Goal: Task Accomplishment & Management: Use online tool/utility

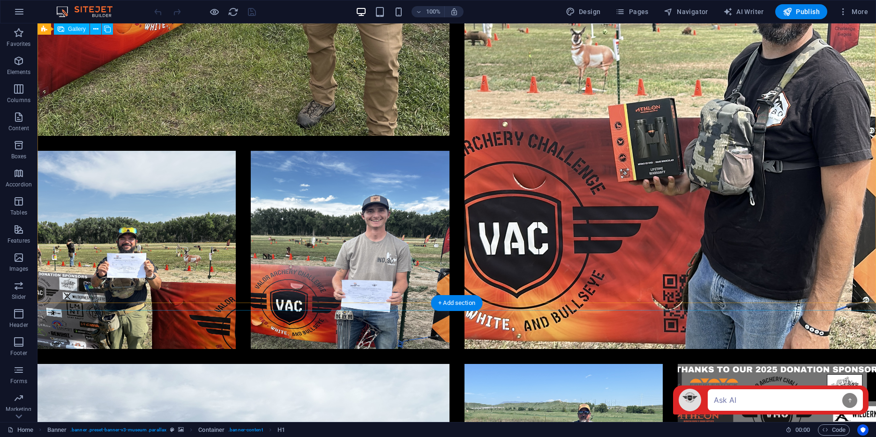
scroll to position [3023, 0]
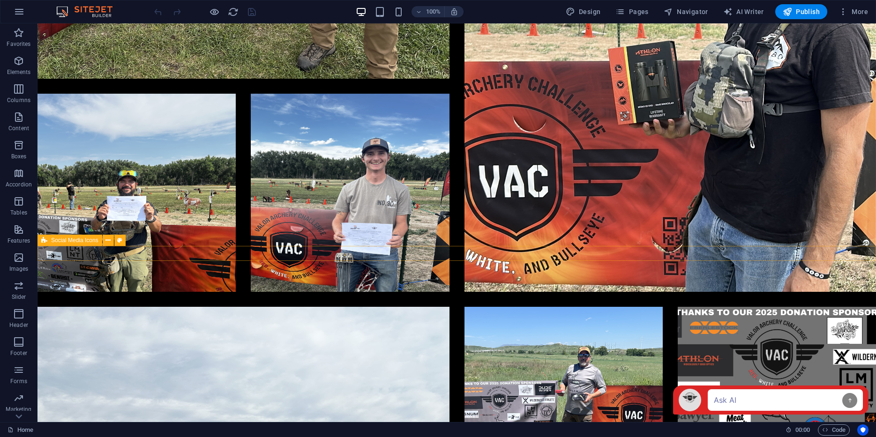
drag, startPoint x: 55, startPoint y: 85, endPoint x: 207, endPoint y: 250, distance: 224.3
click at [20, 60] on icon "button" at bounding box center [18, 60] width 11 height 11
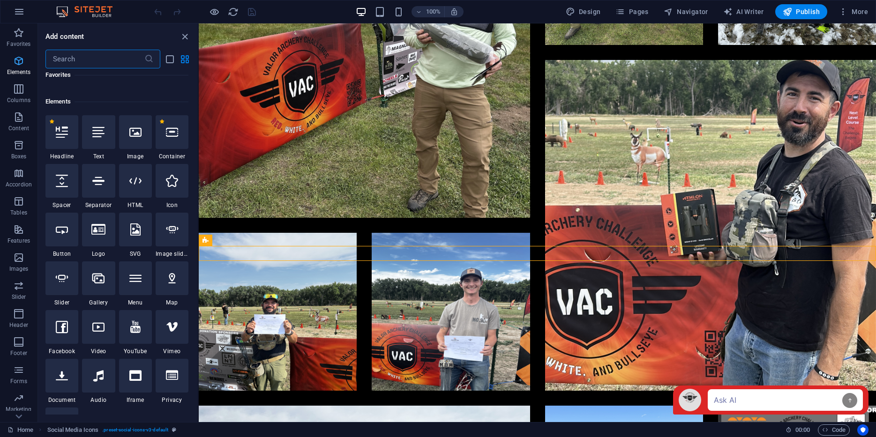
scroll to position [100, 0]
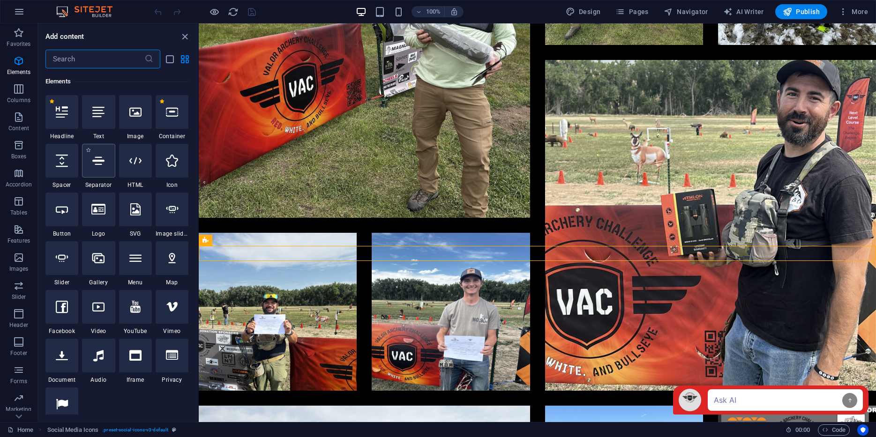
click at [97, 159] on icon at bounding box center [98, 161] width 12 height 12
select select "%"
select select "px"
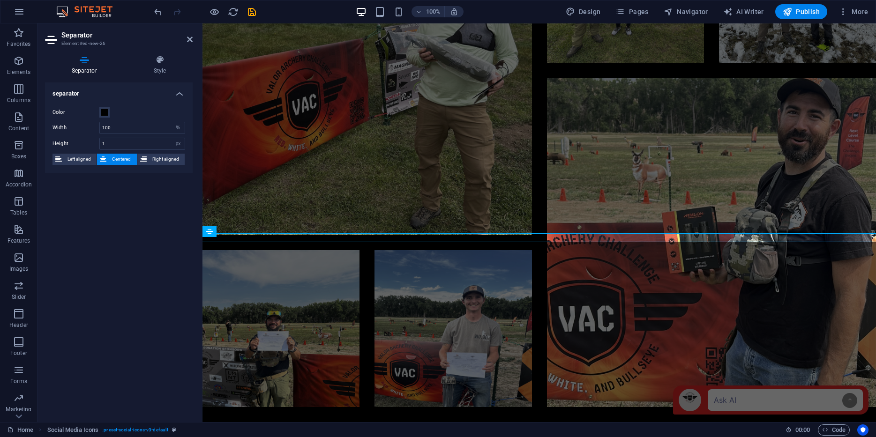
scroll to position [2660, 0]
click at [252, 11] on icon "save" at bounding box center [252, 12] width 11 height 11
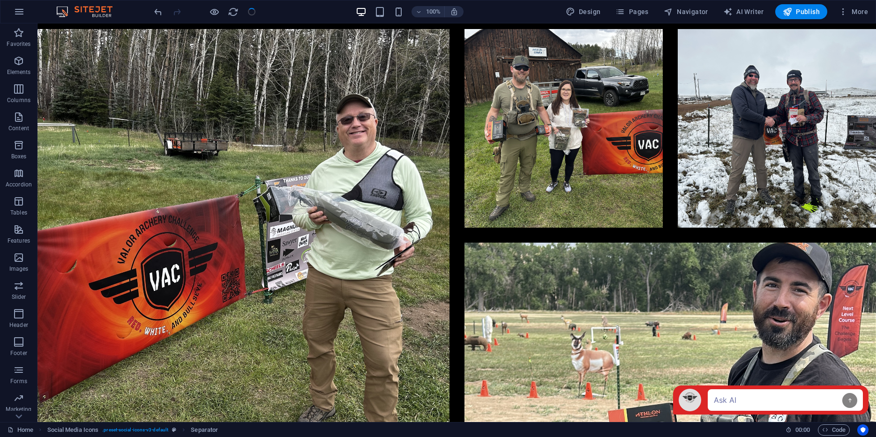
scroll to position [3023, 0]
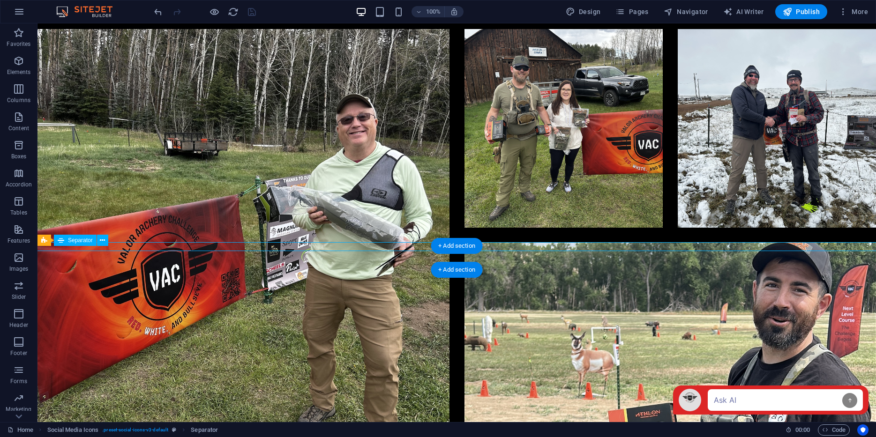
select select "%"
select select "px"
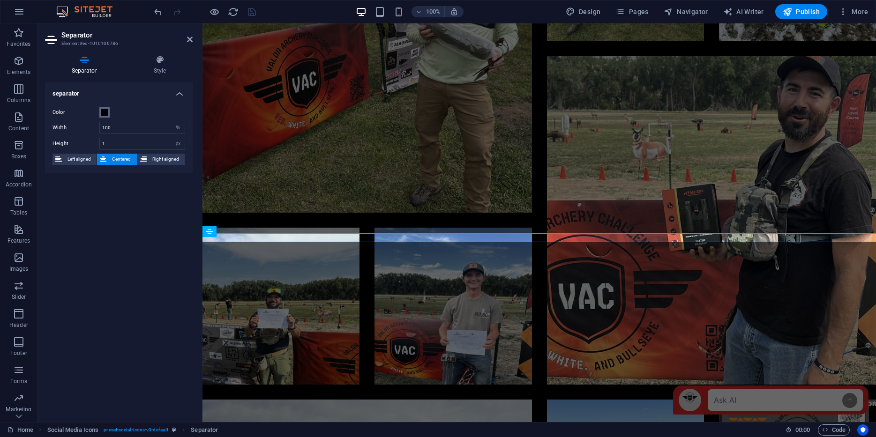
click at [104, 116] on button "Color" at bounding box center [104, 112] width 10 height 10
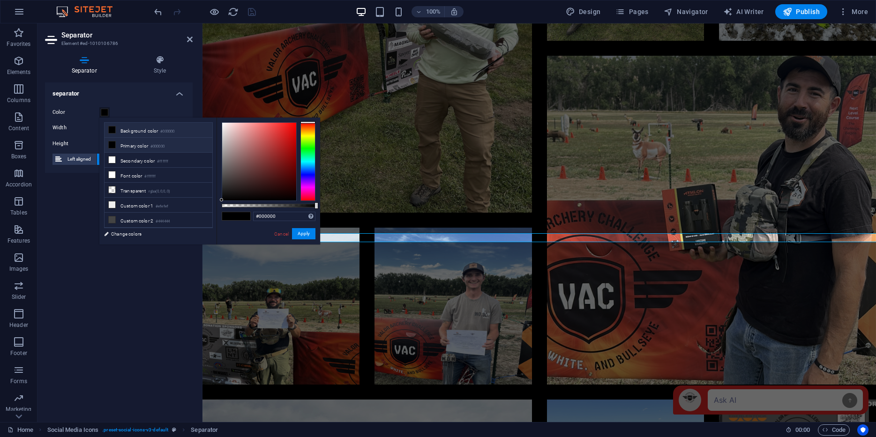
click at [112, 130] on icon at bounding box center [112, 130] width 7 height 7
click at [302, 235] on button "Apply" at bounding box center [303, 233] width 23 height 11
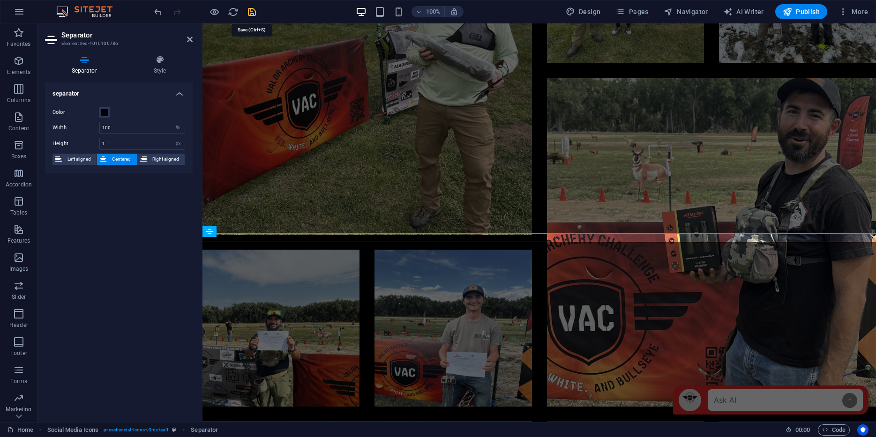
click at [254, 14] on icon "save" at bounding box center [252, 12] width 11 height 11
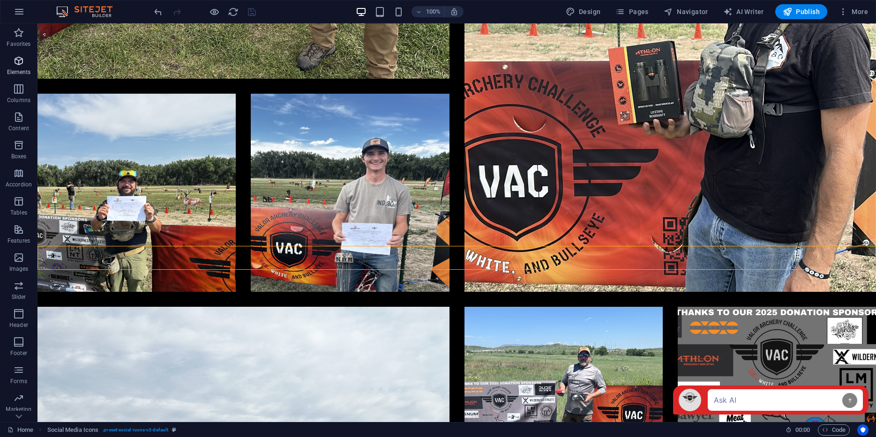
click at [22, 67] on span "Elements" at bounding box center [19, 66] width 38 height 23
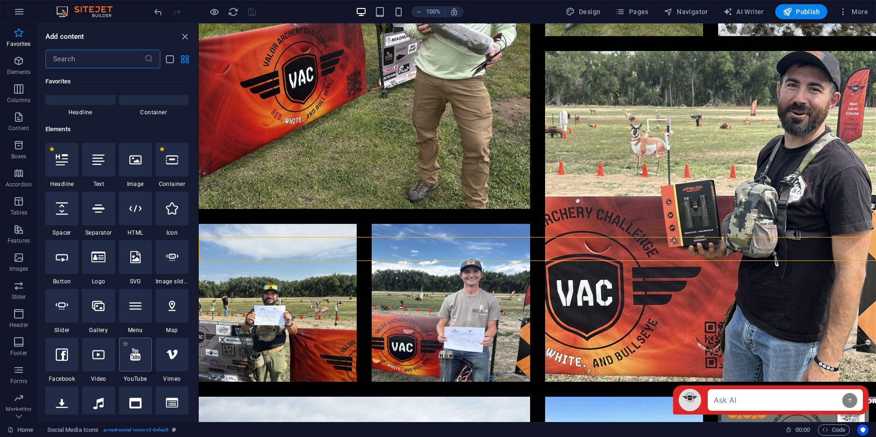
scroll to position [0, 0]
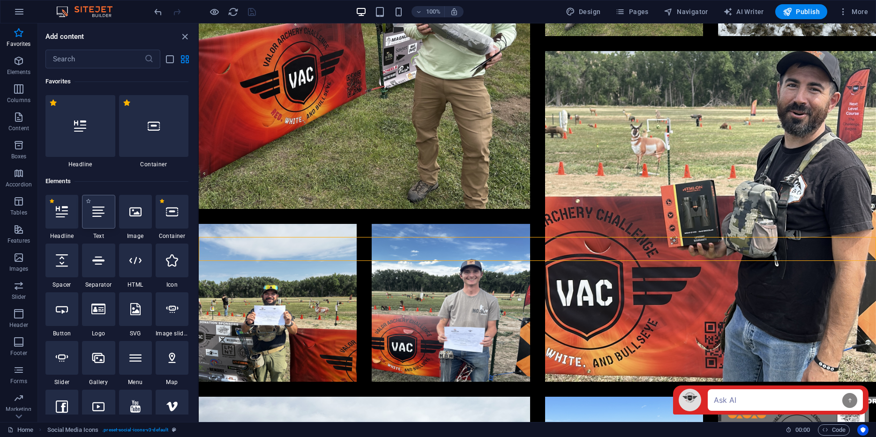
click at [99, 205] on div at bounding box center [98, 212] width 33 height 34
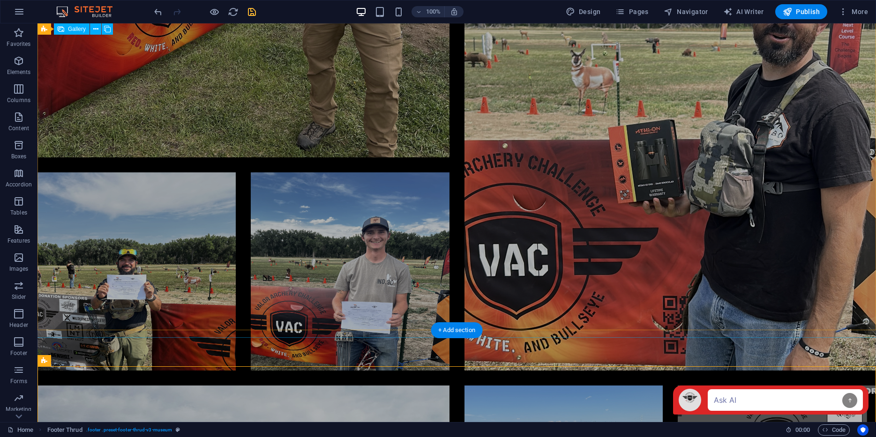
scroll to position [2954, 0]
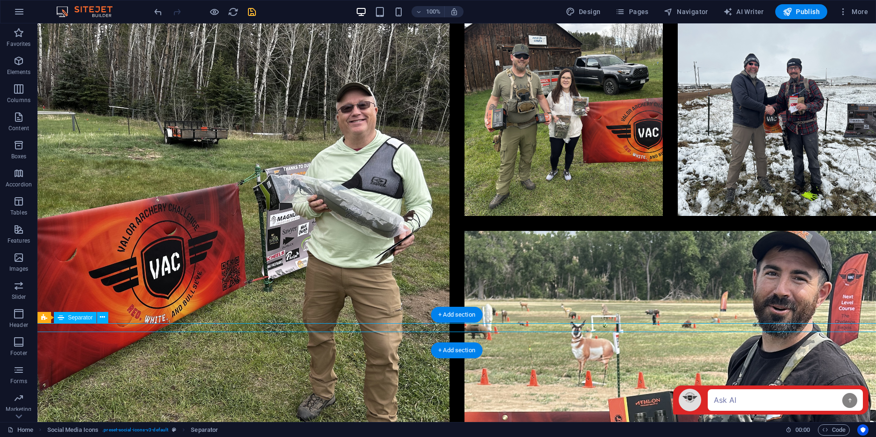
select select "%"
select select "px"
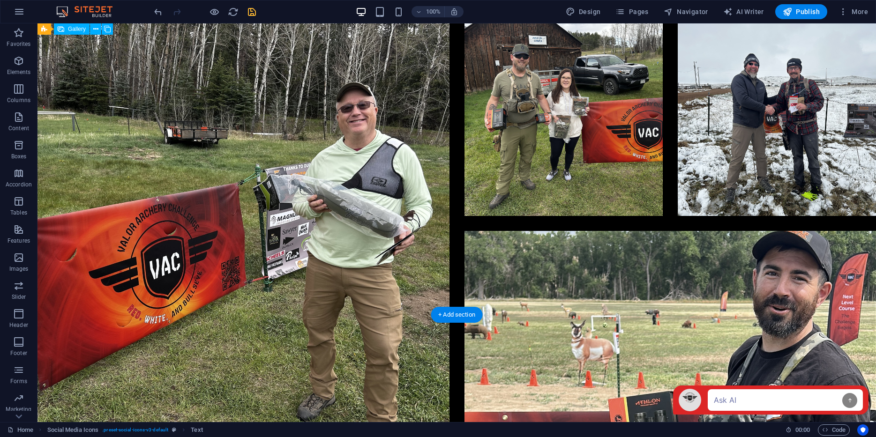
scroll to position [2954, 0]
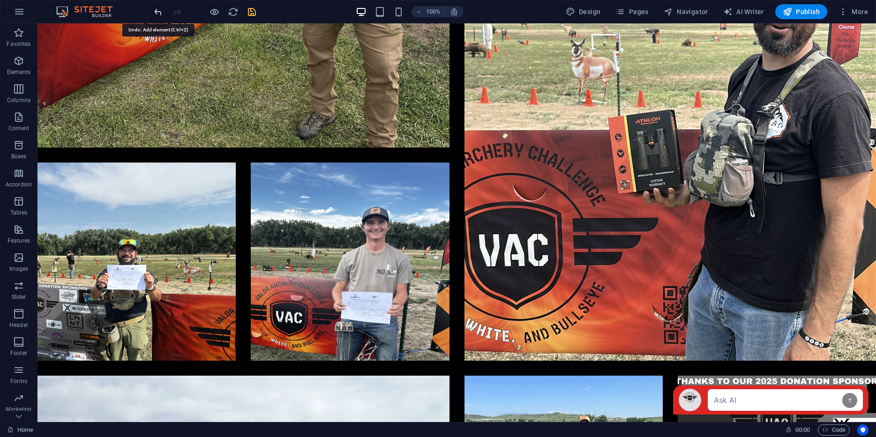
click at [161, 13] on icon "undo" at bounding box center [158, 12] width 11 height 11
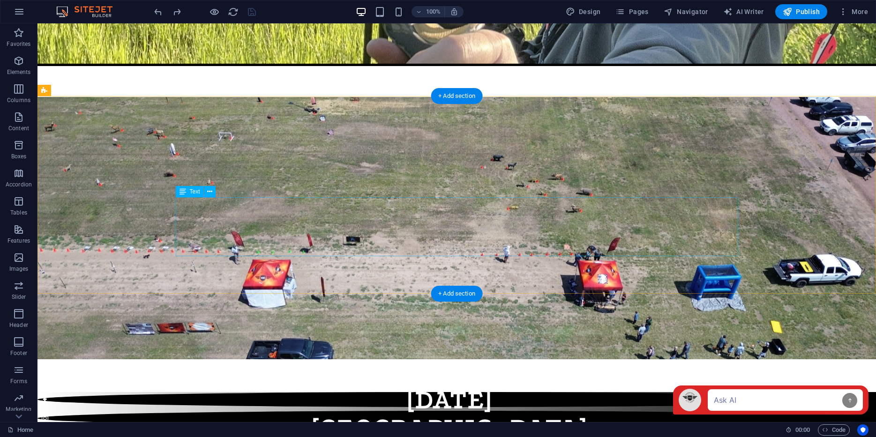
scroll to position [787, 0]
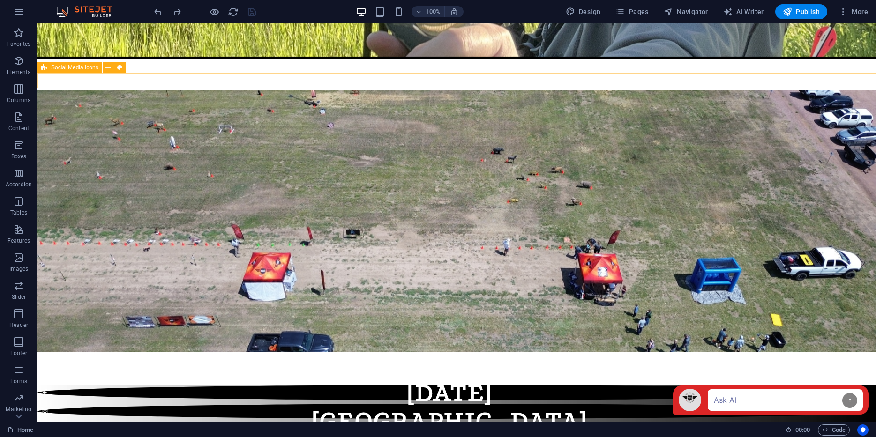
click at [282, 385] on div at bounding box center [457, 430] width 839 height 90
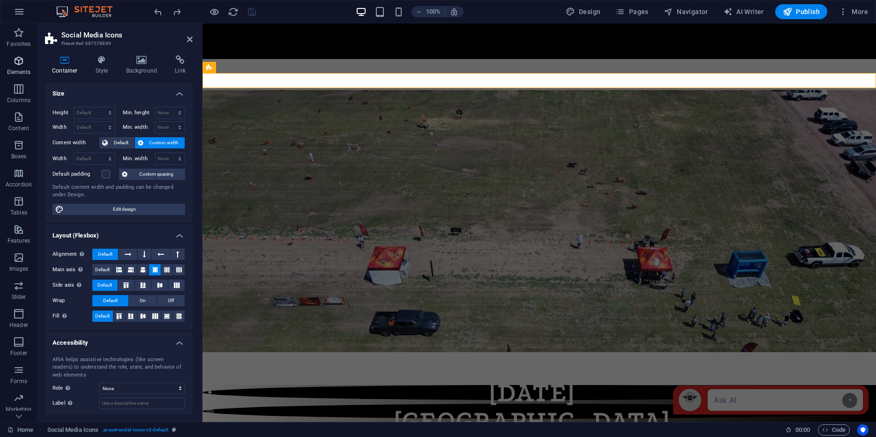
click at [18, 57] on icon "button" at bounding box center [18, 60] width 11 height 11
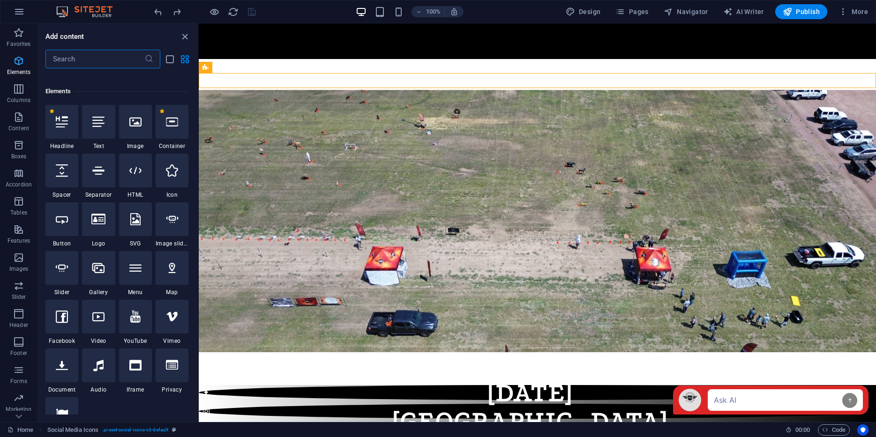
scroll to position [100, 0]
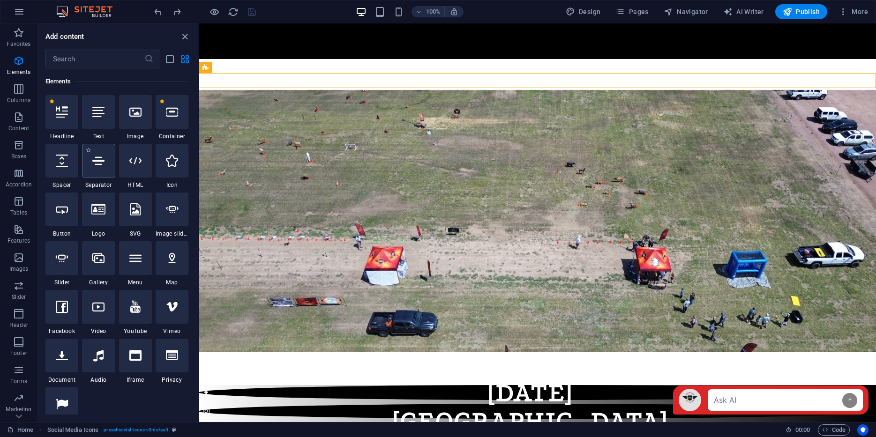
click at [95, 164] on icon at bounding box center [98, 161] width 12 height 12
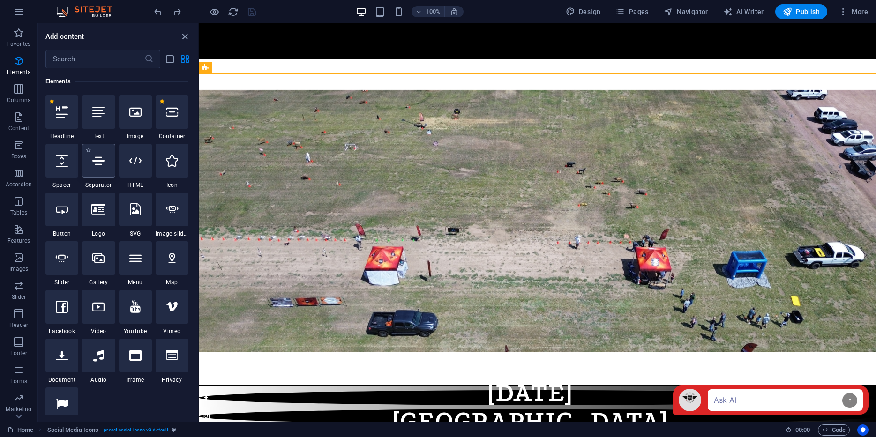
select select "%"
select select "px"
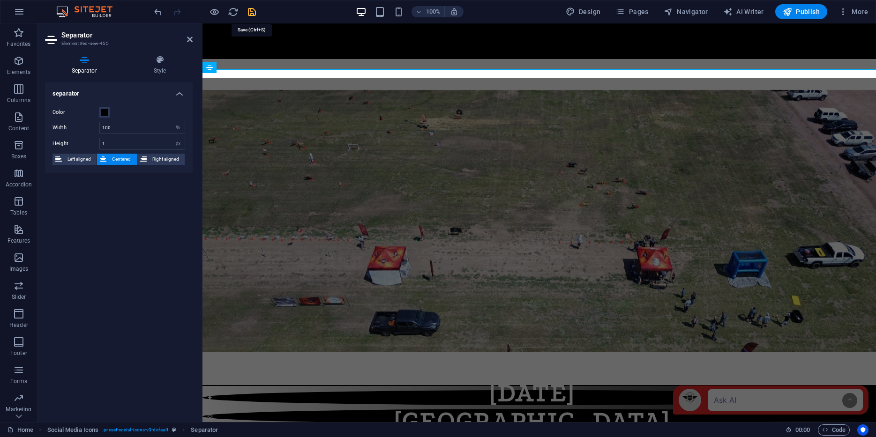
click at [250, 12] on icon "save" at bounding box center [252, 12] width 11 height 11
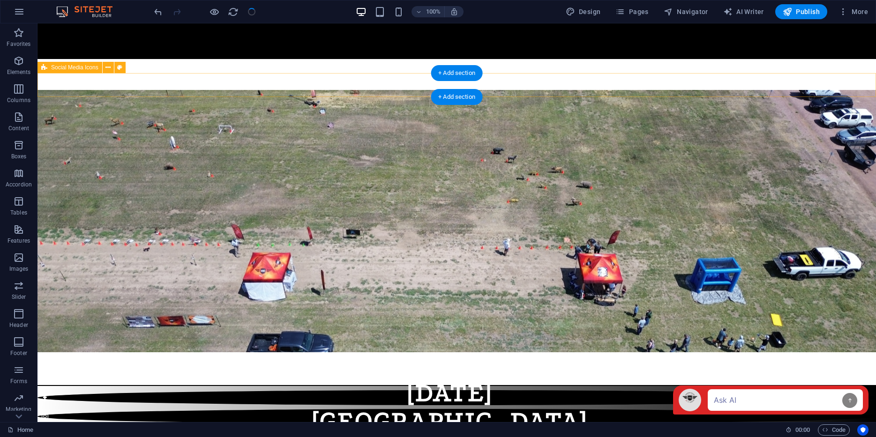
click at [389, 386] on div at bounding box center [457, 433] width 839 height 95
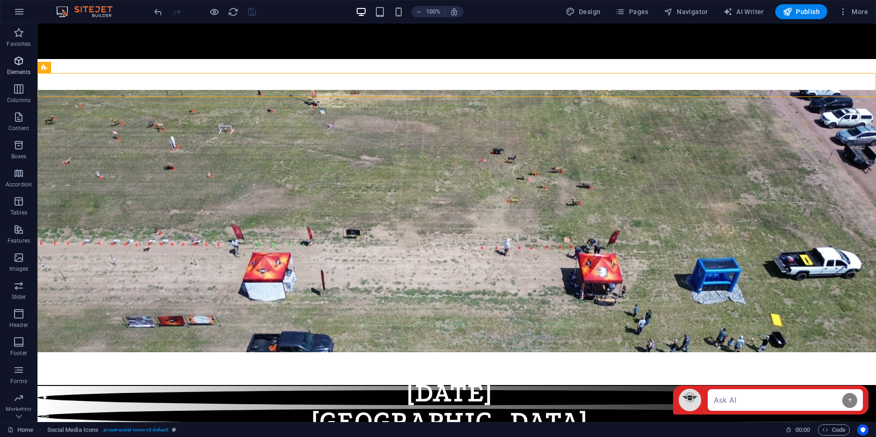
click at [19, 59] on icon "button" at bounding box center [18, 60] width 11 height 11
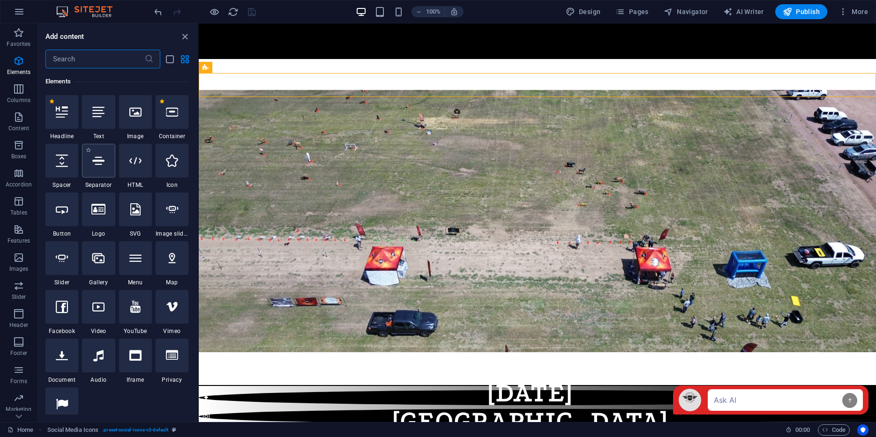
click at [103, 162] on icon at bounding box center [98, 161] width 12 height 12
select select "%"
select select "px"
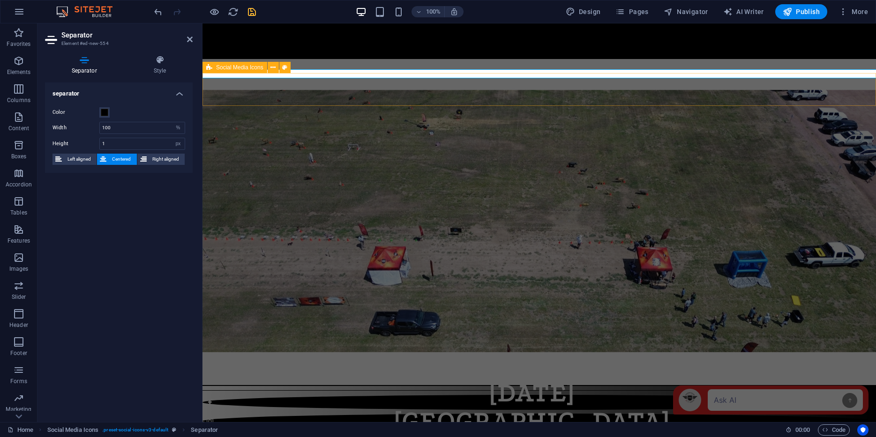
click at [271, 12] on div "100% Design Pages Navigator AI Writer Publish More" at bounding box center [512, 11] width 720 height 15
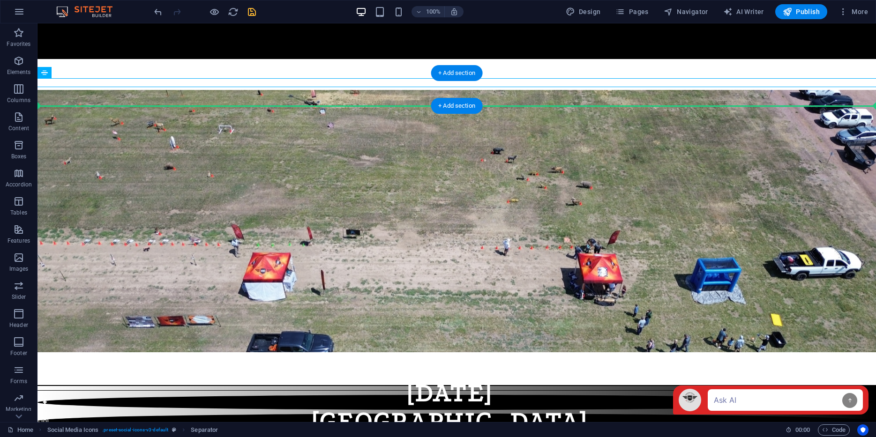
drag, startPoint x: 166, startPoint y: 81, endPoint x: 330, endPoint y: 94, distance: 165.1
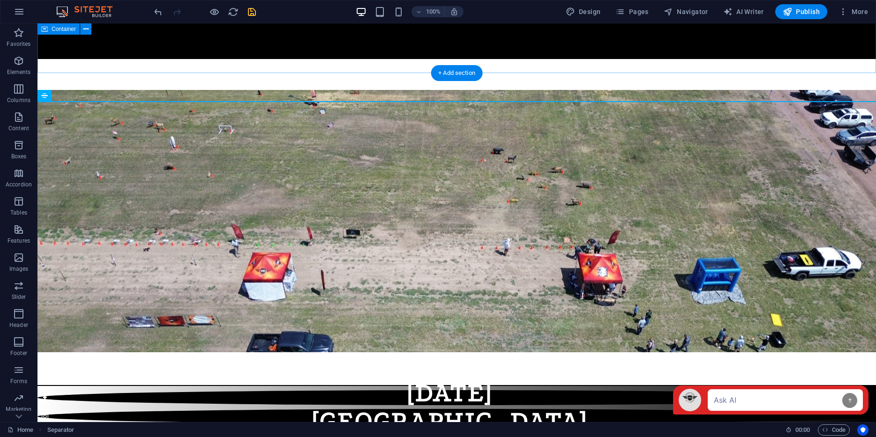
click at [320, 59] on div "UP NEXT [DATE] [GEOGRAPHIC_DATA] Register [DATE]" at bounding box center [457, 222] width 839 height 326
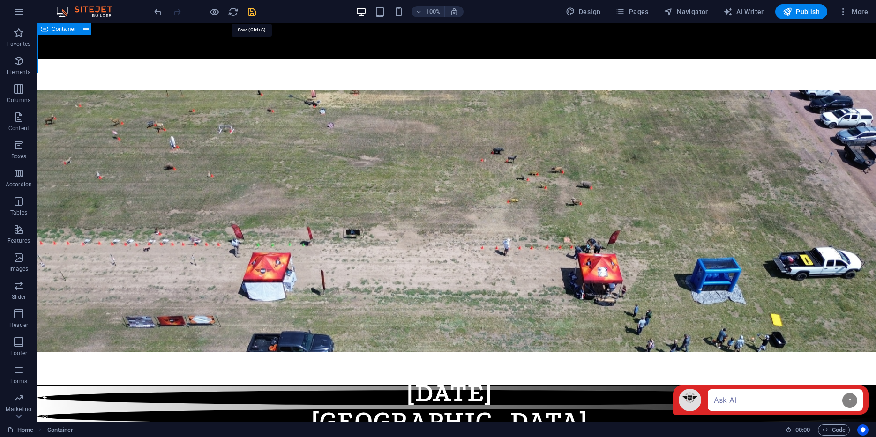
click at [249, 13] on icon "save" at bounding box center [252, 12] width 11 height 11
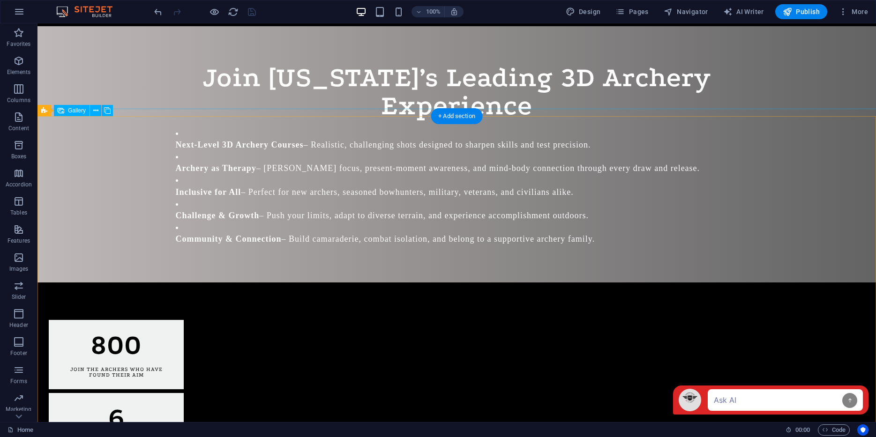
scroll to position [1264, 0]
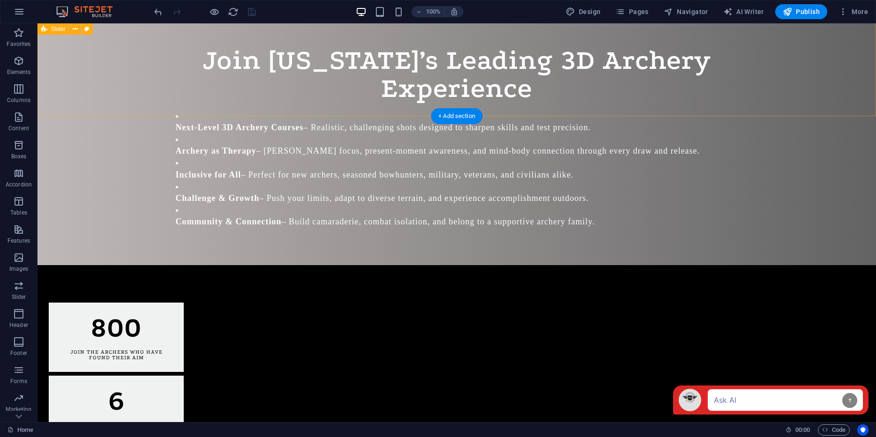
click at [17, 63] on icon "button" at bounding box center [18, 60] width 11 height 11
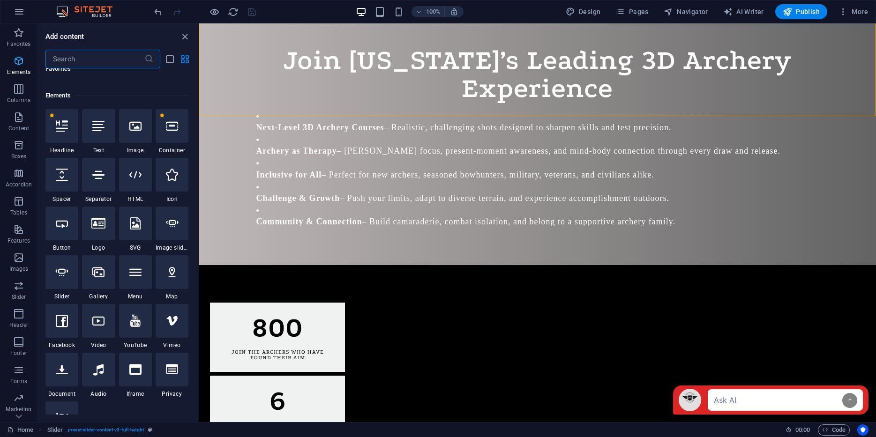
scroll to position [100, 0]
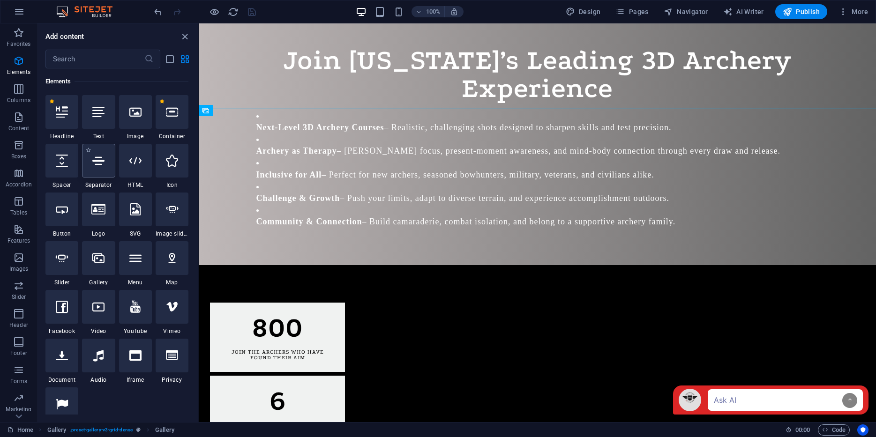
click at [99, 167] on div at bounding box center [98, 161] width 33 height 34
select select "%"
select select "px"
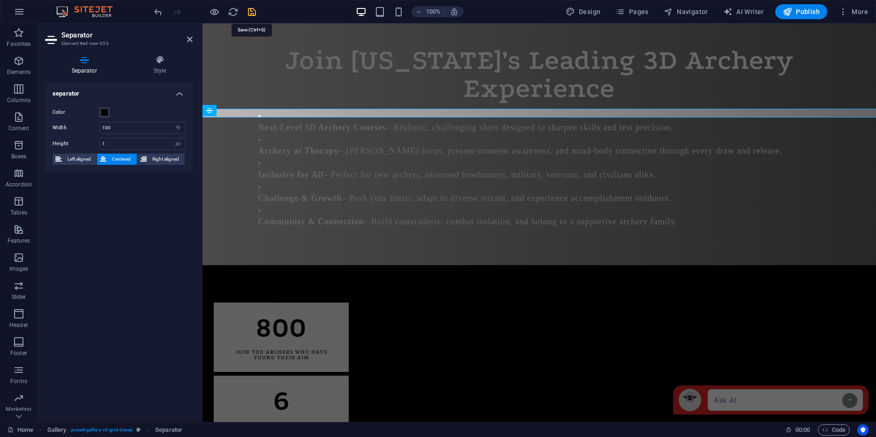
click at [252, 12] on icon "save" at bounding box center [252, 12] width 11 height 11
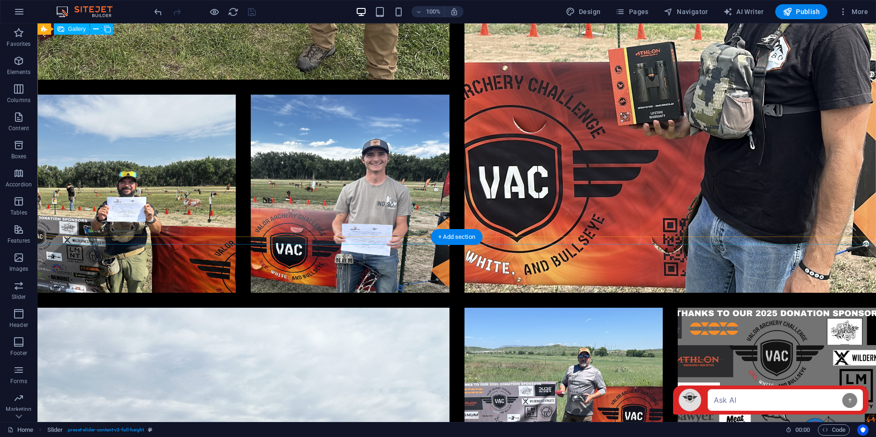
scroll to position [3058, 0]
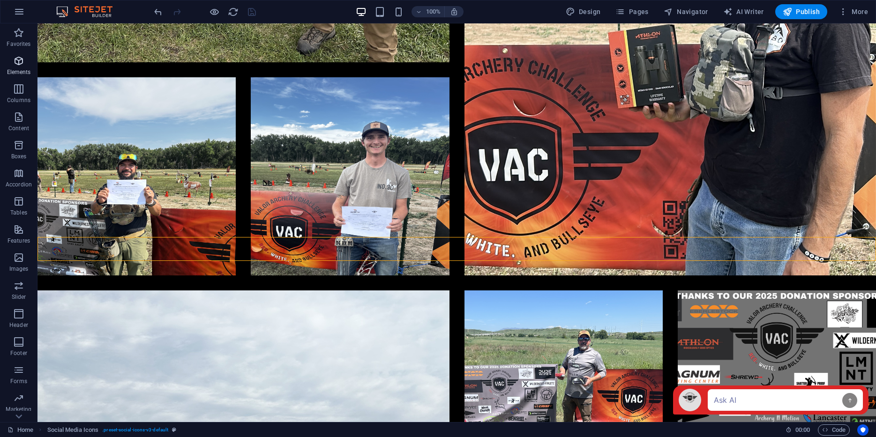
click at [15, 57] on icon "button" at bounding box center [18, 60] width 11 height 11
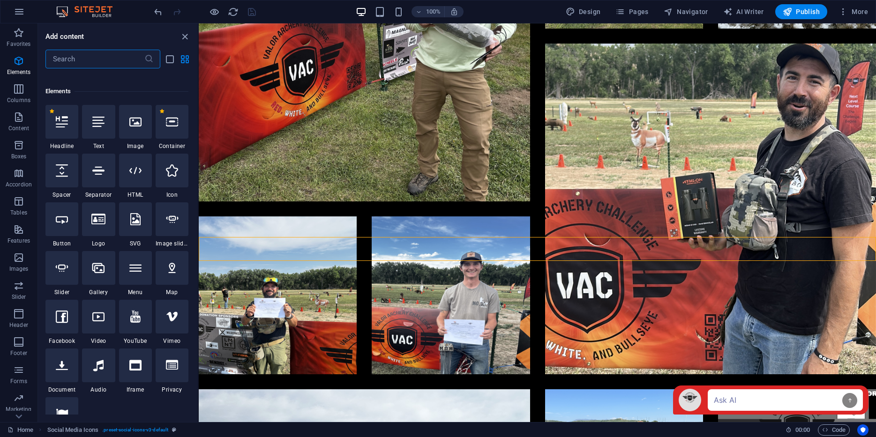
scroll to position [100, 0]
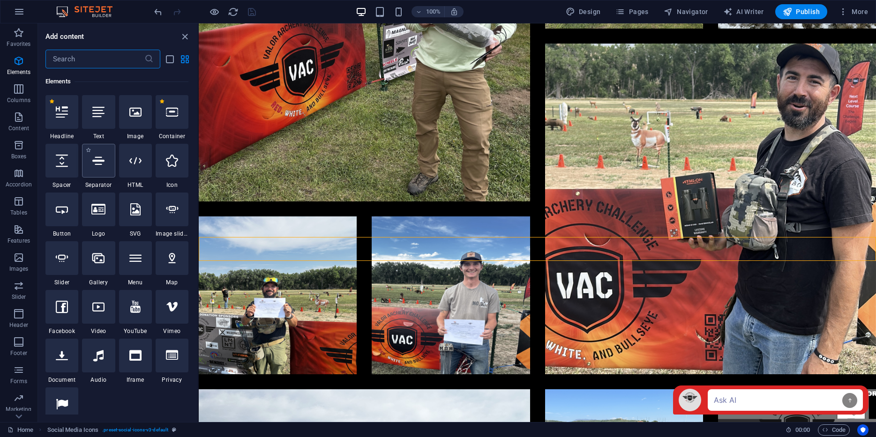
click at [106, 165] on div at bounding box center [98, 161] width 33 height 34
select select "%"
select select "px"
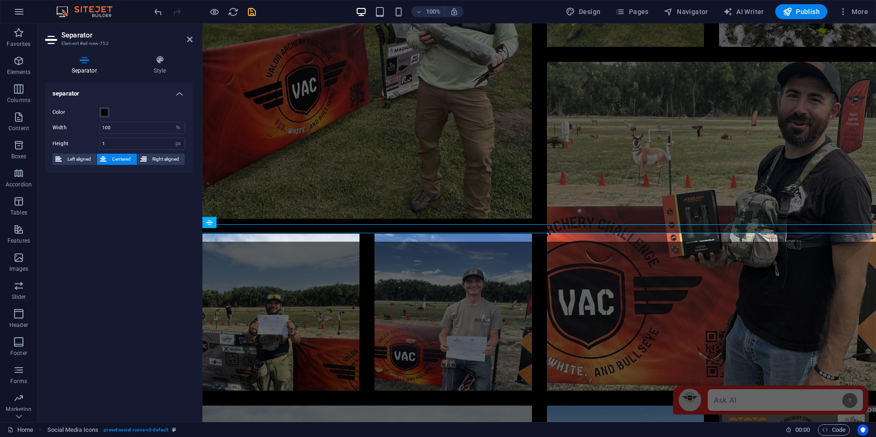
scroll to position [2696, 0]
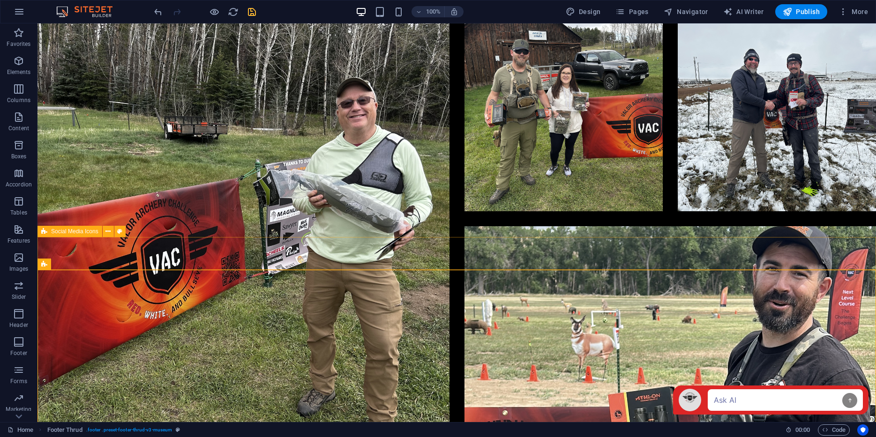
scroll to position [3058, 0]
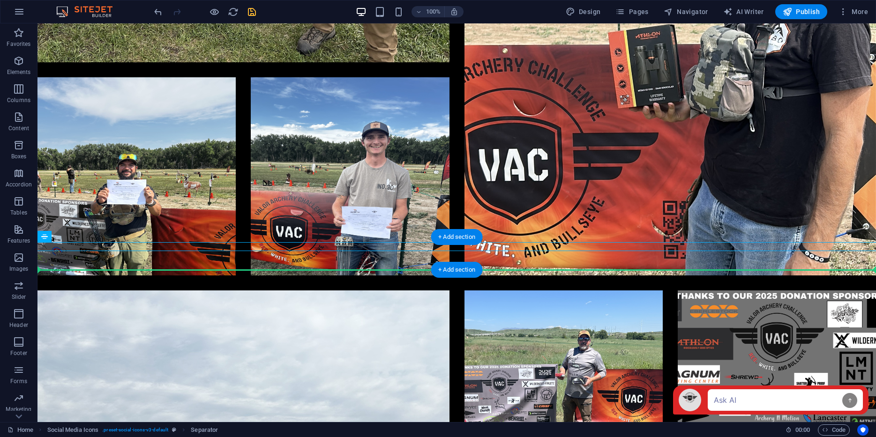
drag, startPoint x: 351, startPoint y: 243, endPoint x: 351, endPoint y: 260, distance: 16.9
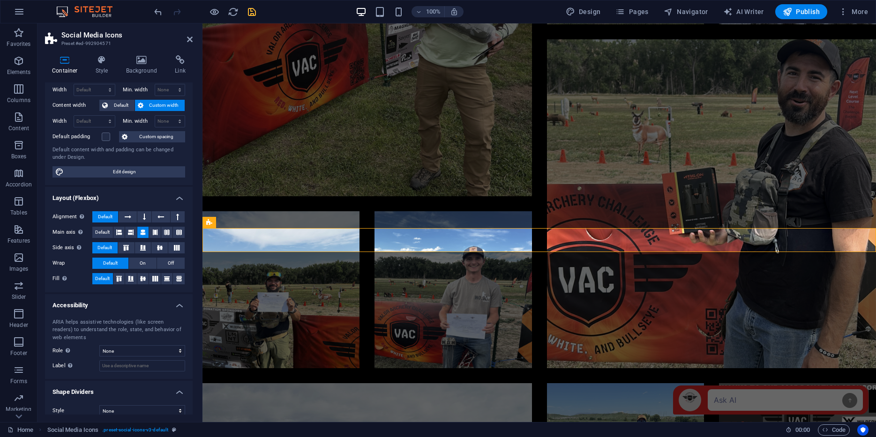
scroll to position [47, 0]
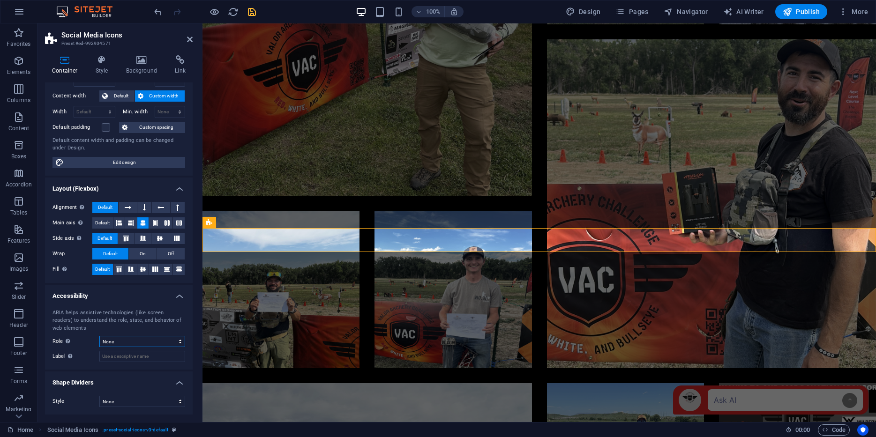
click at [119, 340] on select "None Alert Article Banner Comment Complementary Dialog Footer Header Marquee Pr…" at bounding box center [142, 341] width 86 height 11
click at [122, 356] on input "Label Use the ARIA label to provide a clear and descriptive name for elements t…" at bounding box center [142, 356] width 86 height 11
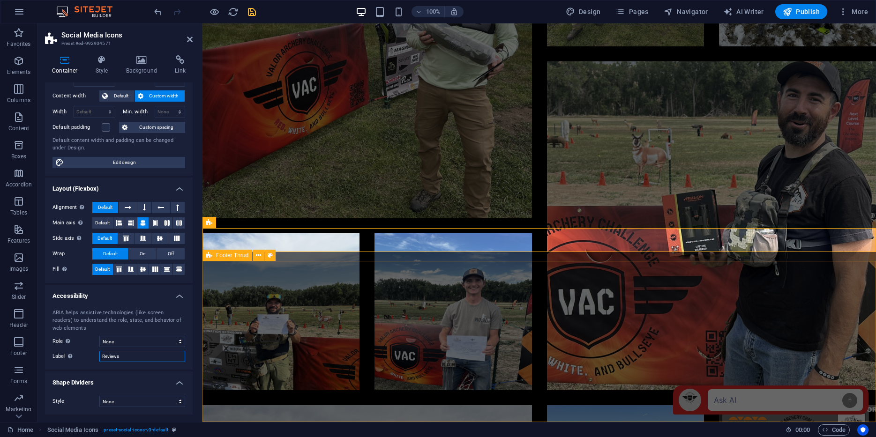
type input "Reviews"
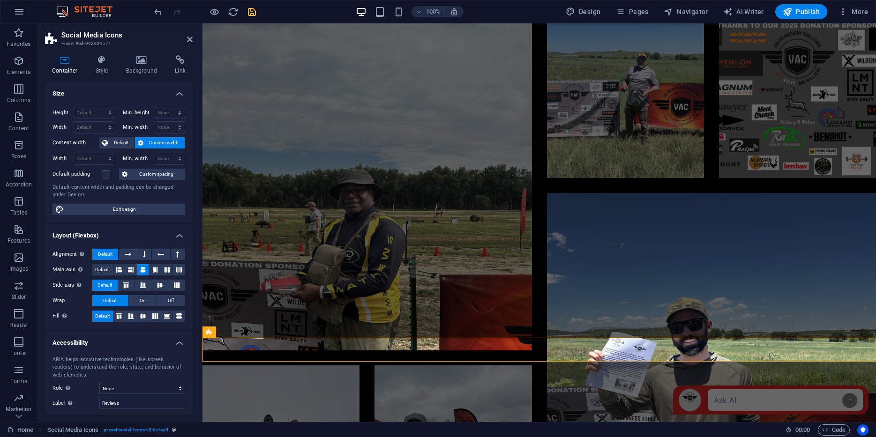
scroll to position [2696, 0]
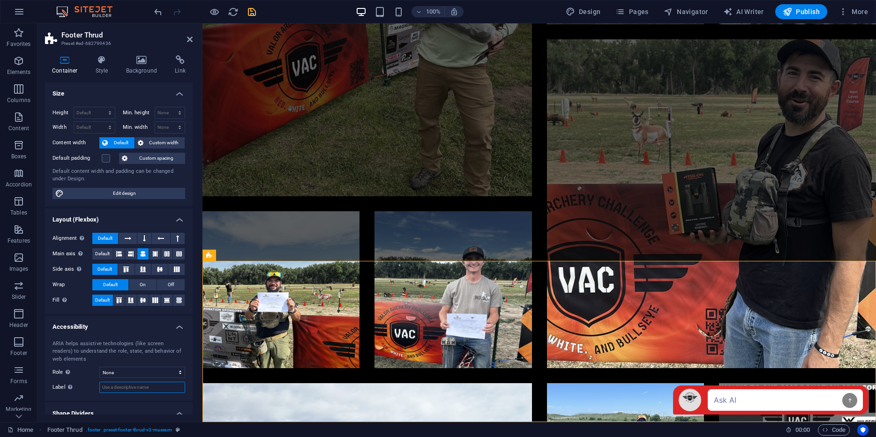
click at [120, 385] on input "Label Use the ARIA label to provide a clear and descriptive name for elements t…" at bounding box center [142, 387] width 86 height 11
click at [121, 371] on select "None Alert Article Banner Comment Complementary Dialog Footer Header Marquee Pr…" at bounding box center [142, 372] width 86 height 11
select select "footer"
click at [99, 367] on select "None Alert Article Banner Comment Complementary Dialog Footer Header Marquee Pr…" at bounding box center [142, 372] width 86 height 11
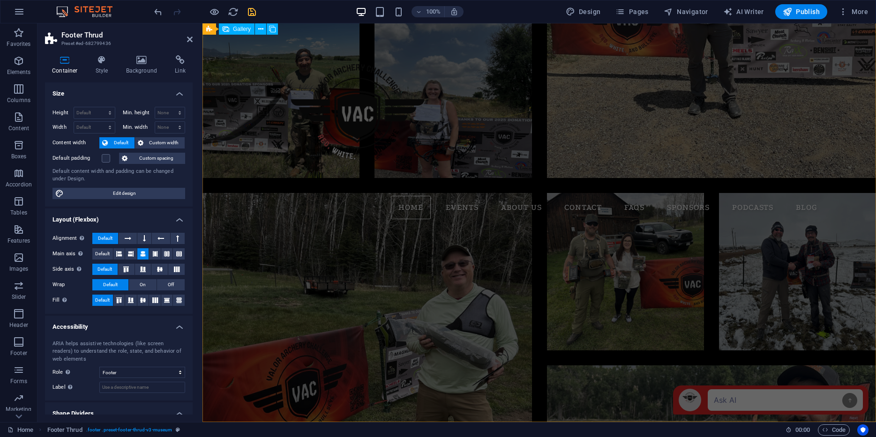
scroll to position [2501, 0]
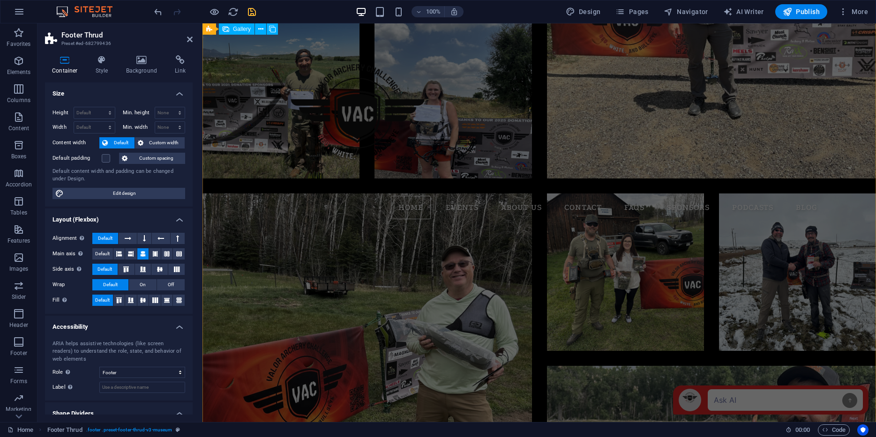
click at [259, 261] on div at bounding box center [539, 445] width 689 height 1550
select select "4"
select select "px"
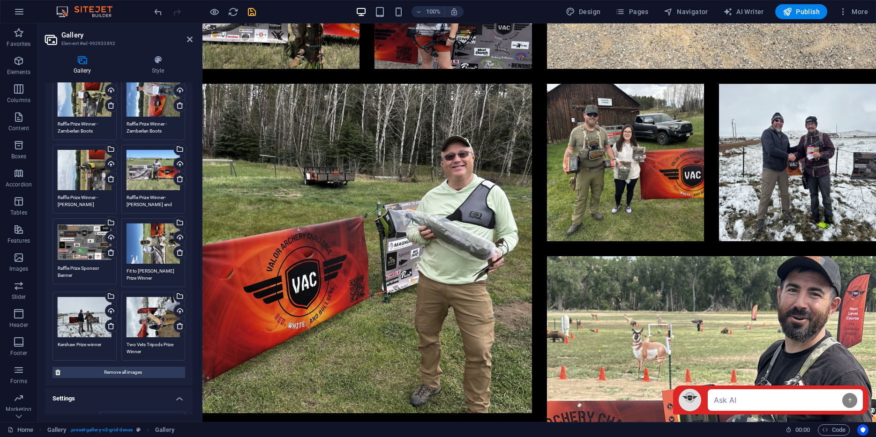
scroll to position [598, 0]
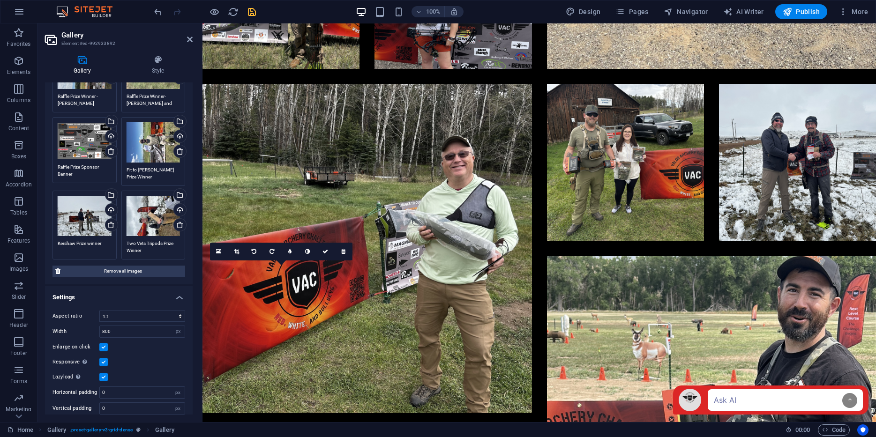
click at [231, 261] on div "0" at bounding box center [281, 252] width 143 height 18
click at [250, 14] on icon "save" at bounding box center [252, 12] width 11 height 11
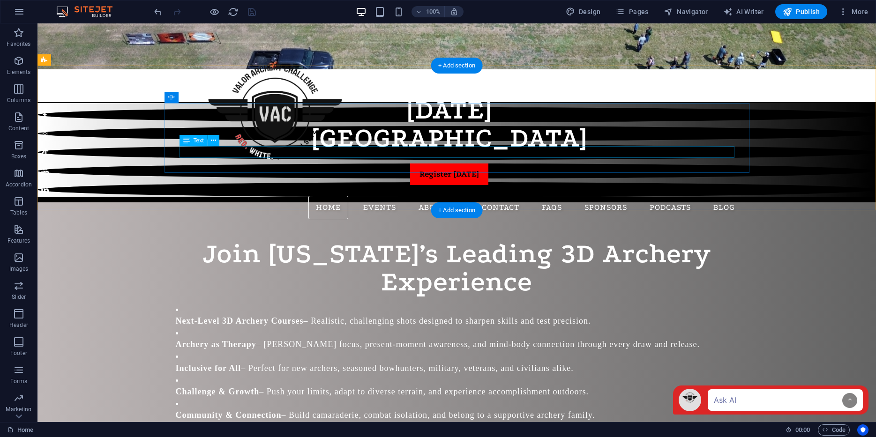
scroll to position [1170, 0]
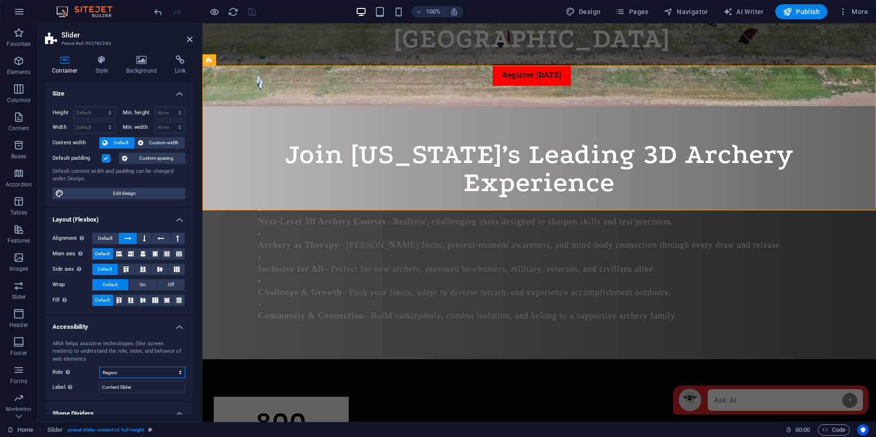
click at [130, 373] on select "None Alert Article Banner Comment Complementary Dialog Footer Header Marquee Pr…" at bounding box center [142, 372] width 86 height 11
select select "comment"
click at [99, 367] on select "None Alert Article Banner Comment Complementary Dialog Footer Header Marquee Pr…" at bounding box center [142, 372] width 86 height 11
click at [251, 9] on icon "save" at bounding box center [252, 12] width 11 height 11
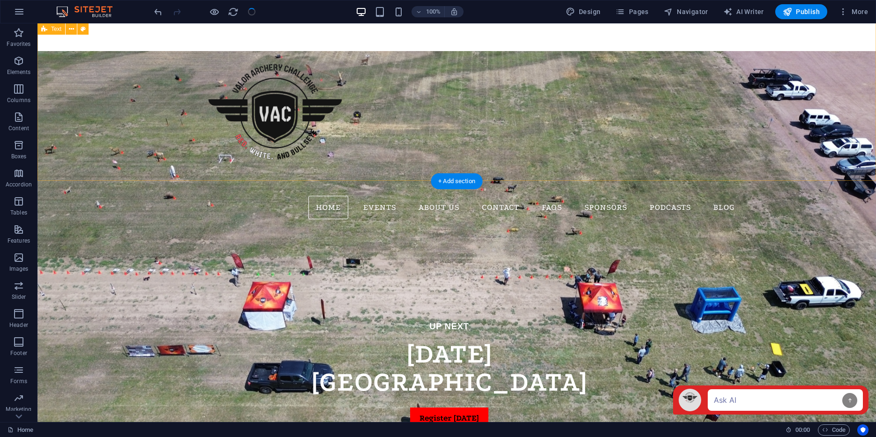
scroll to position [895, 0]
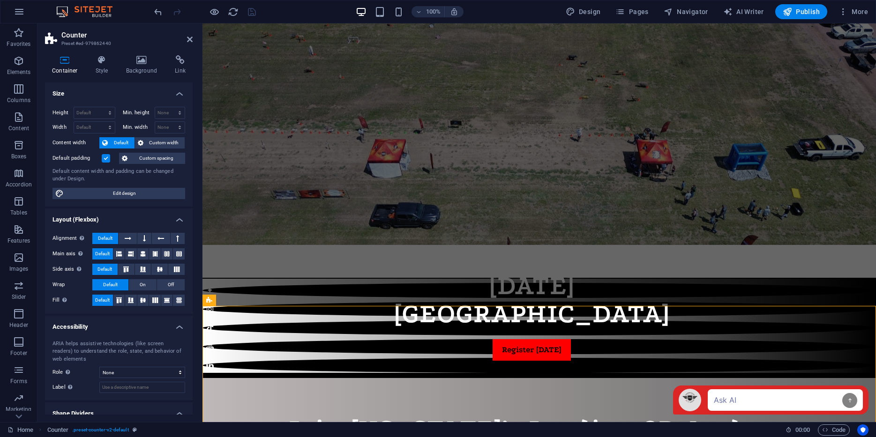
scroll to position [894, 0]
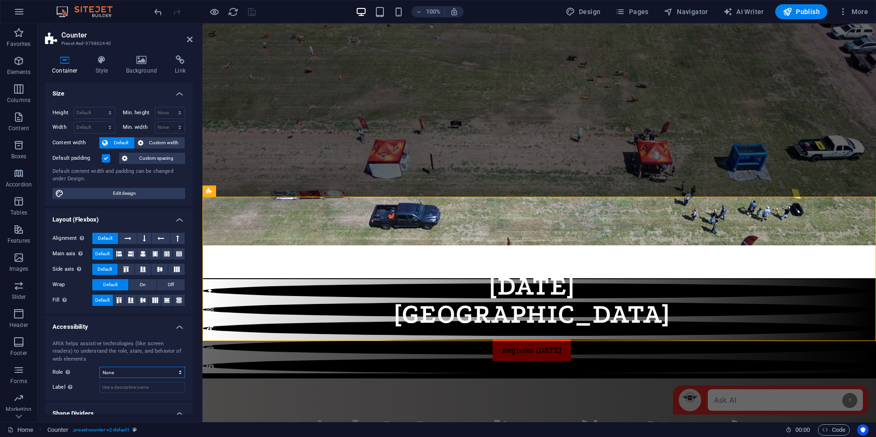
click at [120, 374] on select "None Alert Article Banner Comment Complementary Dialog Footer Header Marquee Pr…" at bounding box center [142, 372] width 86 height 11
select select "status"
click at [99, 367] on select "None Alert Article Banner Comment Complementary Dialog Footer Header Marquee Pr…" at bounding box center [142, 372] width 86 height 11
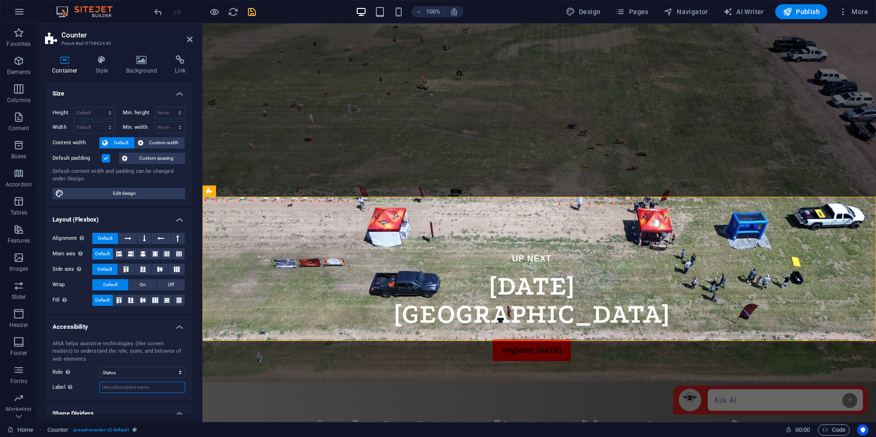
click at [127, 386] on input "Label Use the ARIA label to provide a clear and descriptive name for elements t…" at bounding box center [142, 387] width 86 height 11
click at [251, 12] on icon "save" at bounding box center [252, 12] width 11 height 11
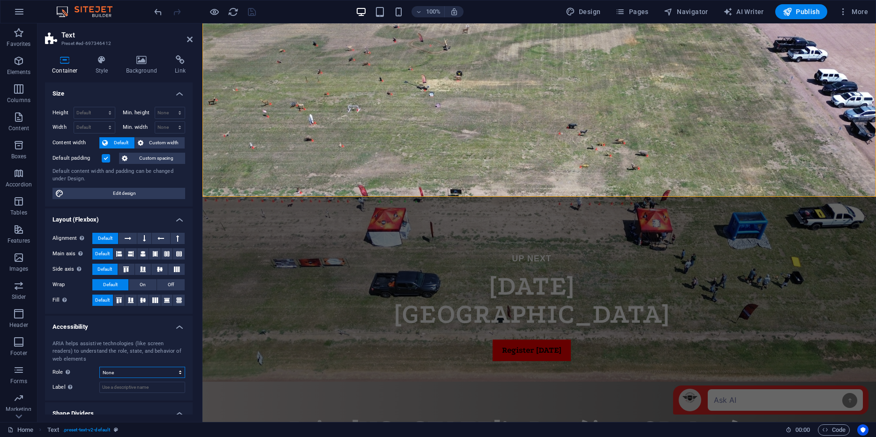
click at [120, 373] on select "None Alert Article Banner Comment Complementary Dialog Footer Header Marquee Pr…" at bounding box center [142, 372] width 86 height 11
select select "dialog"
click at [99, 367] on select "None Alert Article Banner Comment Complementary Dialog Footer Header Marquee Pr…" at bounding box center [142, 372] width 86 height 11
click at [253, 9] on icon "save" at bounding box center [252, 12] width 11 height 11
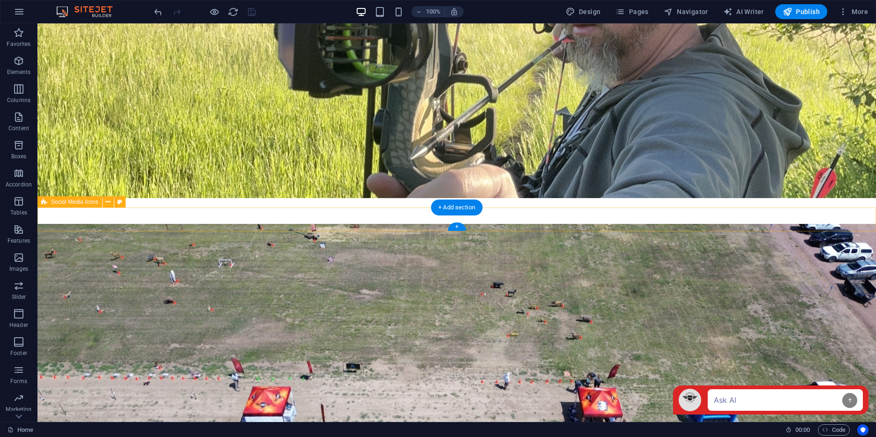
scroll to position [654, 0]
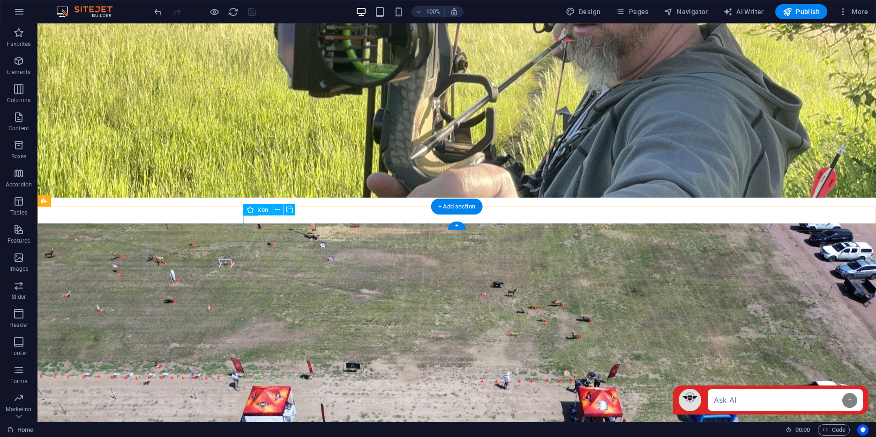
select select "xMidYMid"
select select "px"
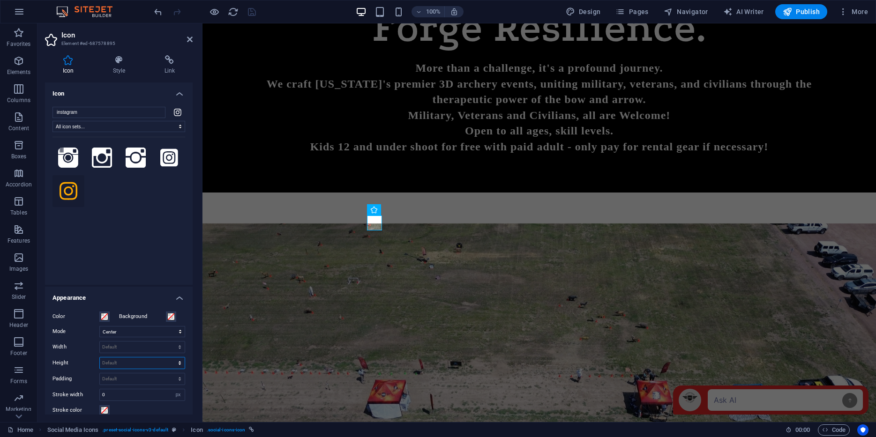
click at [163, 366] on select "Default auto px rem em vh vw" at bounding box center [142, 363] width 85 height 11
click at [100, 358] on select "Default auto px rem em vh vw" at bounding box center [142, 363] width 85 height 11
select select "DISABLED_OPTION_VALUE"
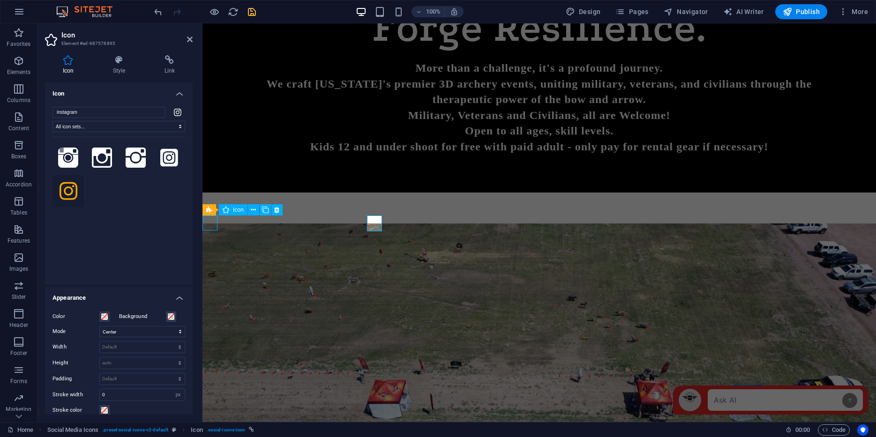
select select "xMidYMid"
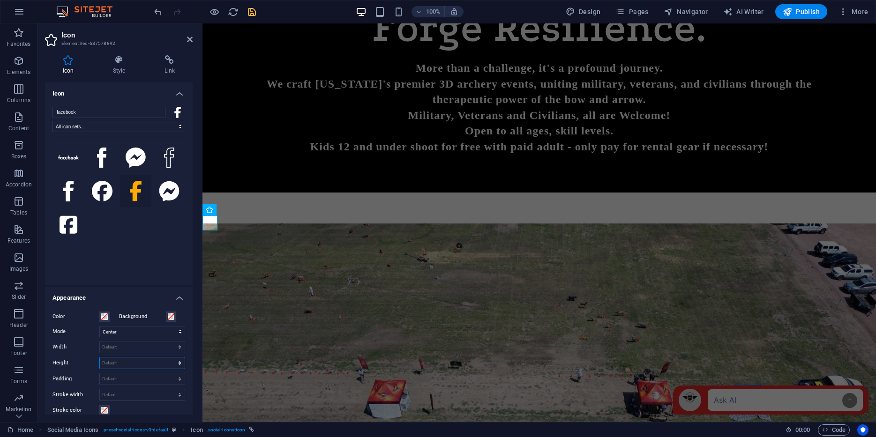
click at [125, 362] on select "Default auto px rem em vh vw" at bounding box center [142, 363] width 85 height 11
click at [100, 358] on select "Default auto px rem em vh vw" at bounding box center [142, 363] width 85 height 11
select select "DISABLED_OPTION_VALUE"
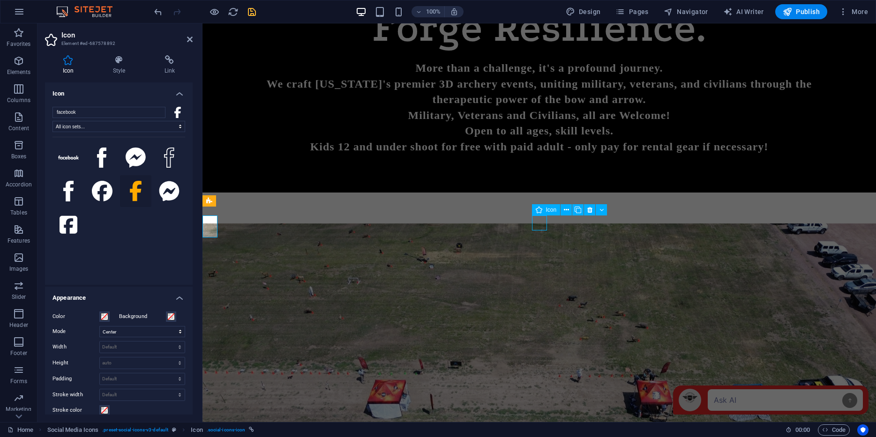
select select "xMidYMid"
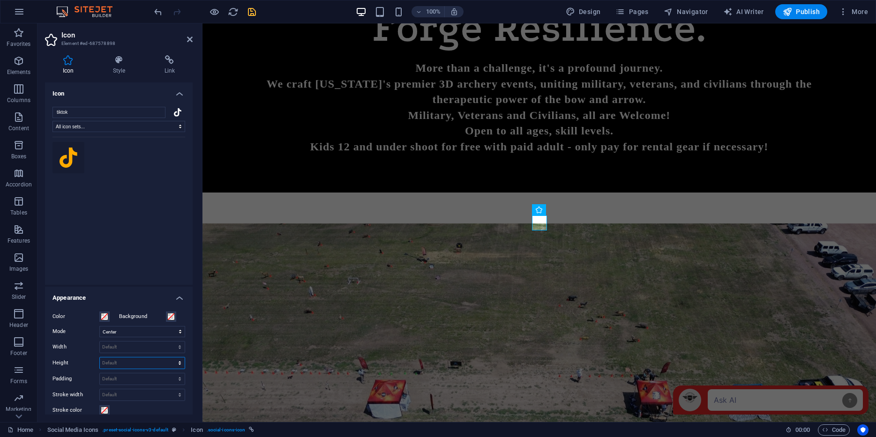
click at [117, 362] on select "Default auto px rem em vh vw" at bounding box center [142, 363] width 85 height 11
click at [100, 358] on select "Default auto px rem em vh vw" at bounding box center [142, 363] width 85 height 11
select select "DISABLED_OPTION_VALUE"
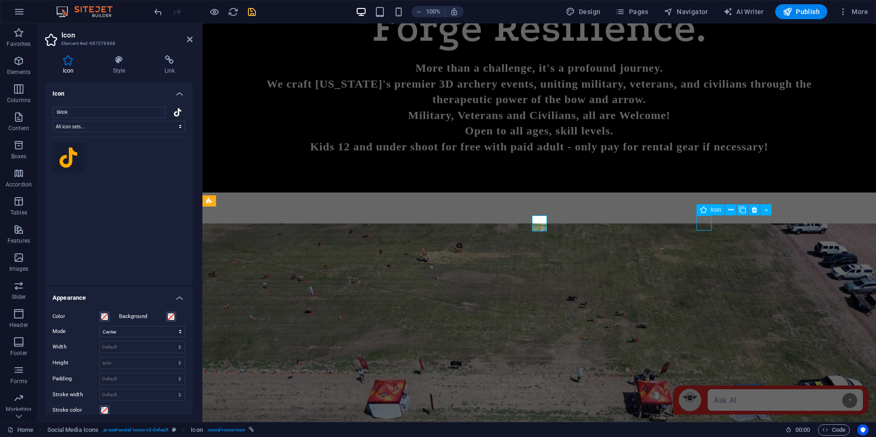
select select "xMidYMid"
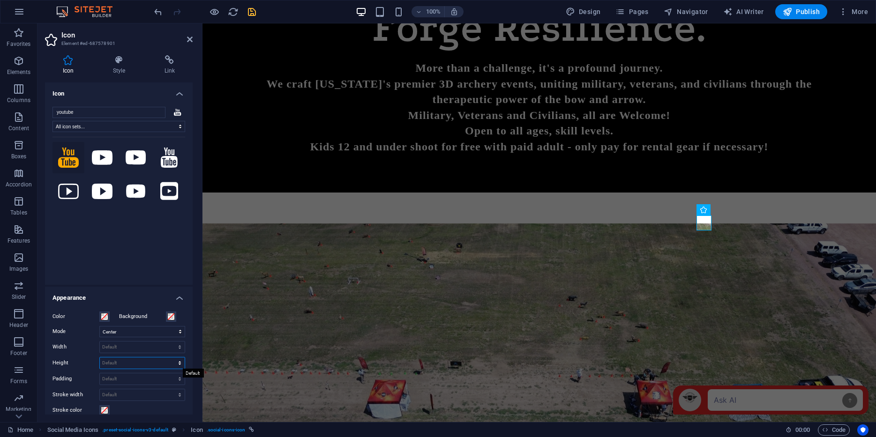
click at [112, 363] on select "Default auto px rem em vh vw" at bounding box center [142, 363] width 85 height 11
click at [100, 358] on select "Default auto px rem em vh vw" at bounding box center [142, 363] width 85 height 11
select select "DISABLED_OPTION_VALUE"
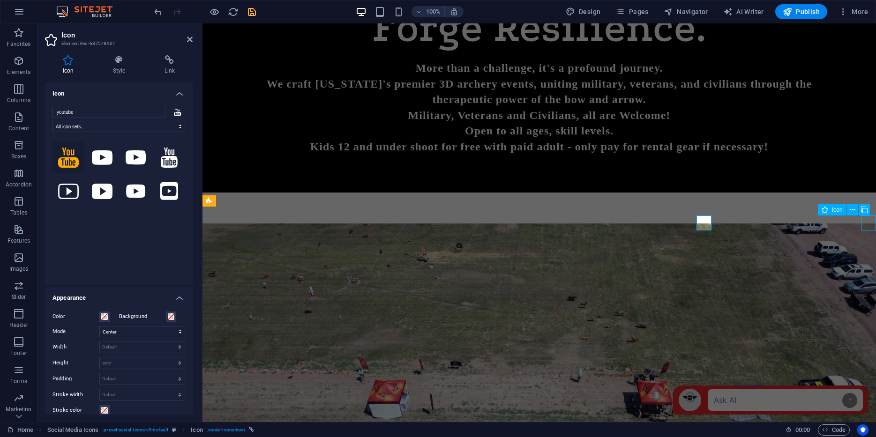
select select "xMidYMid"
select select "px"
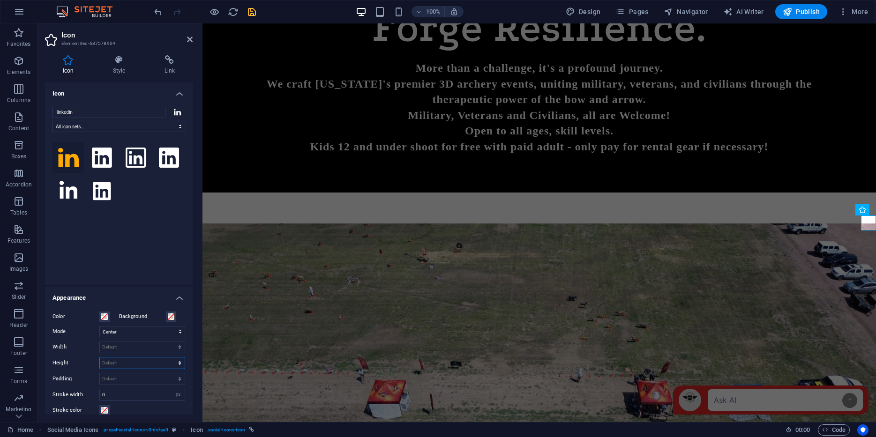
click at [120, 361] on select "Default auto px rem em vh vw" at bounding box center [142, 363] width 85 height 11
click at [100, 358] on select "Default auto px rem em vh vw" at bounding box center [142, 363] width 85 height 11
select select "DISABLED_OPTION_VALUE"
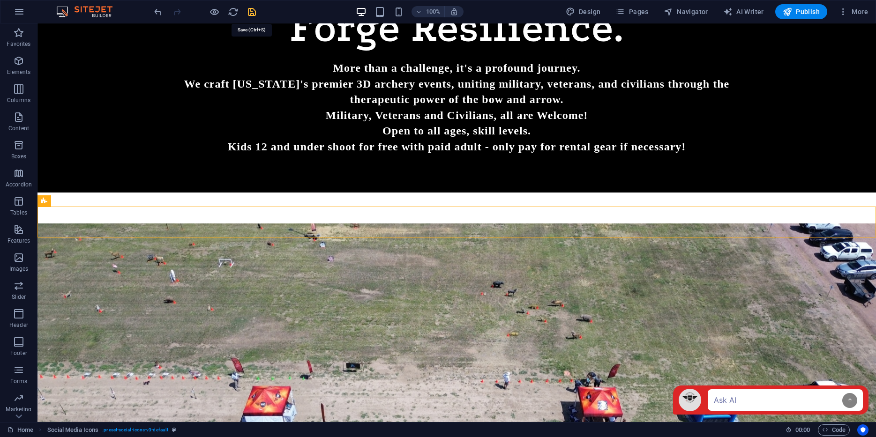
click at [251, 9] on icon "save" at bounding box center [252, 12] width 11 height 11
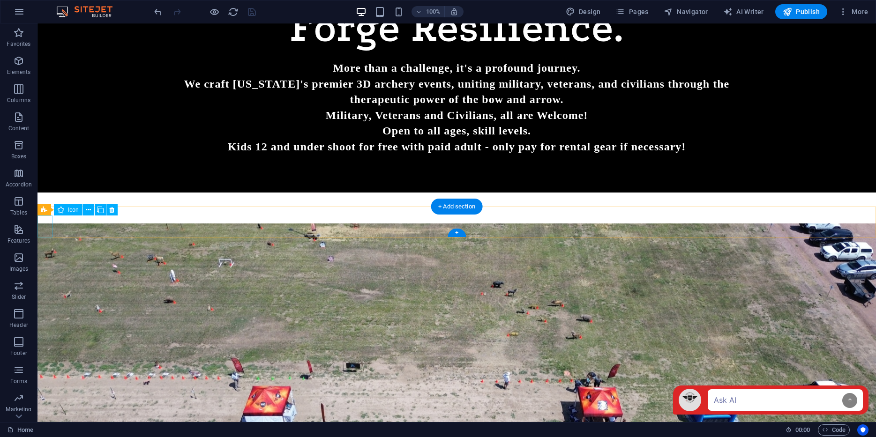
select select "xMidYMid"
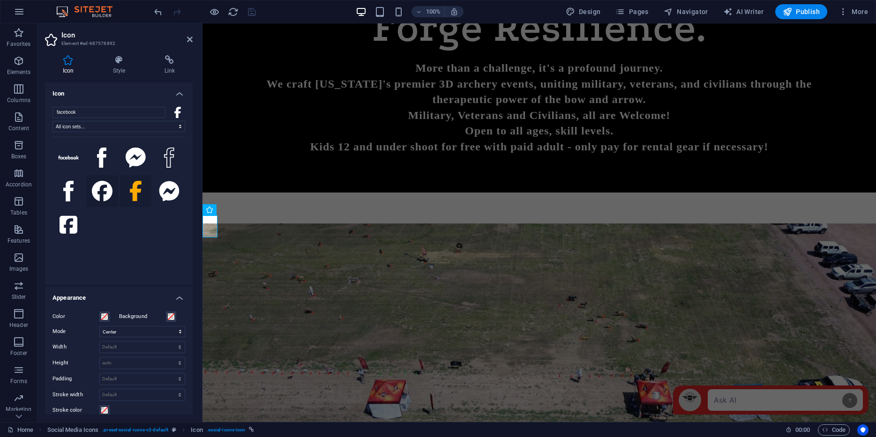
click at [104, 191] on icon at bounding box center [102, 191] width 21 height 21
click at [135, 185] on icon at bounding box center [136, 191] width 12 height 21
click at [72, 225] on icon at bounding box center [69, 225] width 18 height 21
click at [136, 192] on icon at bounding box center [136, 191] width 12 height 21
click at [101, 160] on icon at bounding box center [102, 158] width 9 height 21
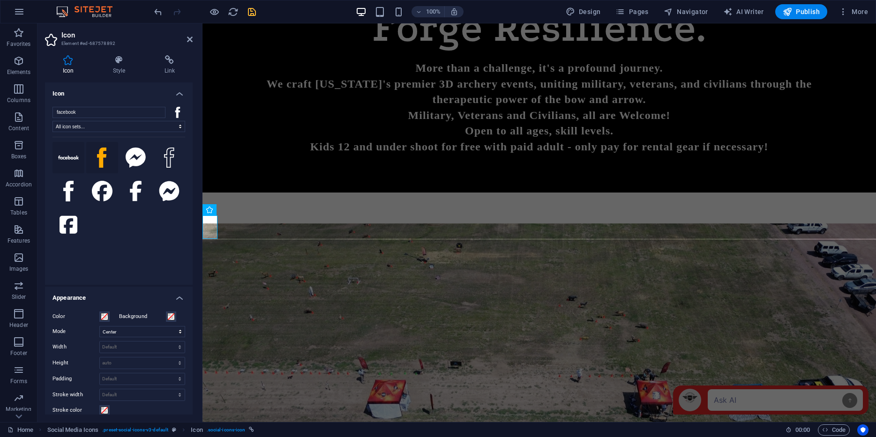
click at [68, 157] on icon at bounding box center [68, 158] width 21 height 4
click at [136, 188] on icon at bounding box center [136, 191] width 12 height 21
click at [170, 62] on icon at bounding box center [170, 59] width 46 height 9
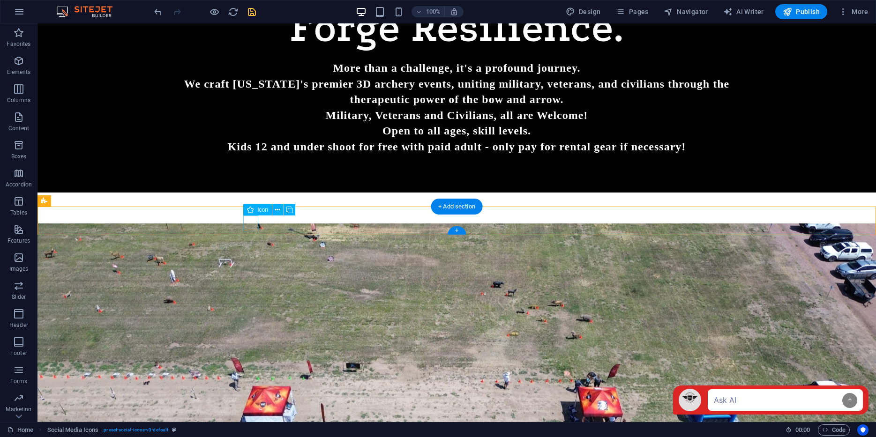
select select "xMidYMid"
select select "px"
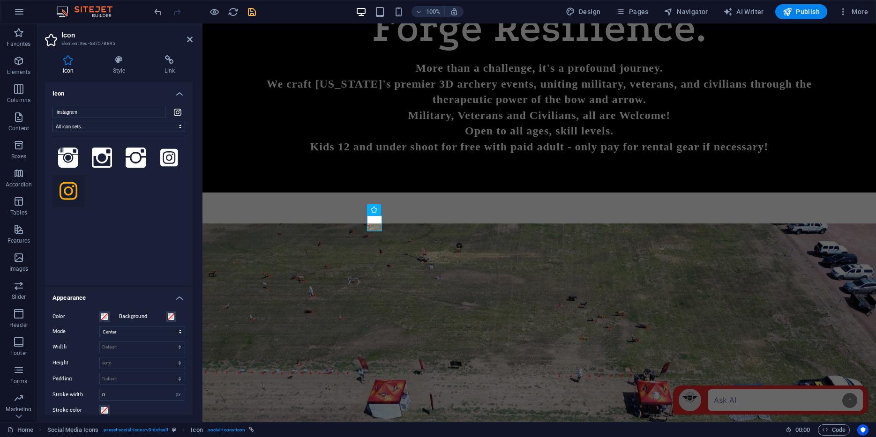
click at [68, 188] on icon at bounding box center [69, 191] width 18 height 21
click at [68, 189] on icon at bounding box center [69, 191] width 18 height 21
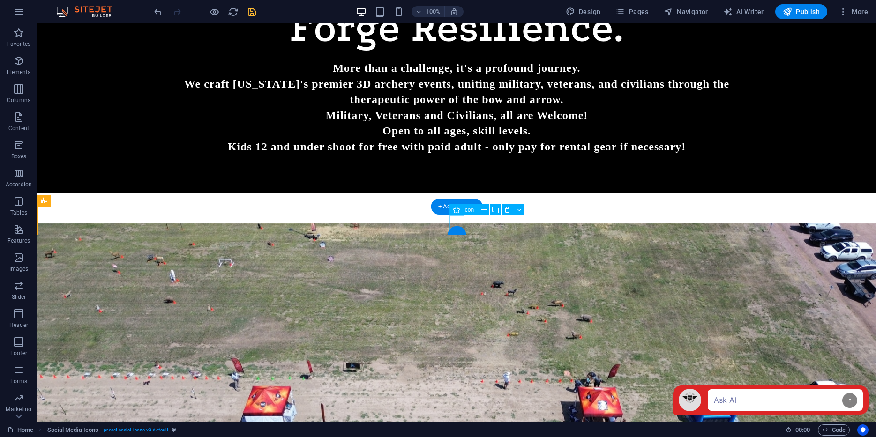
select select "xMidYMid"
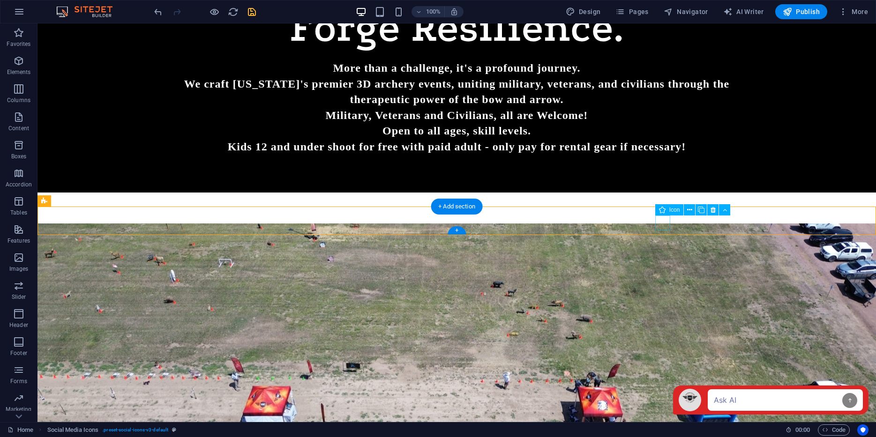
select select "xMidYMid"
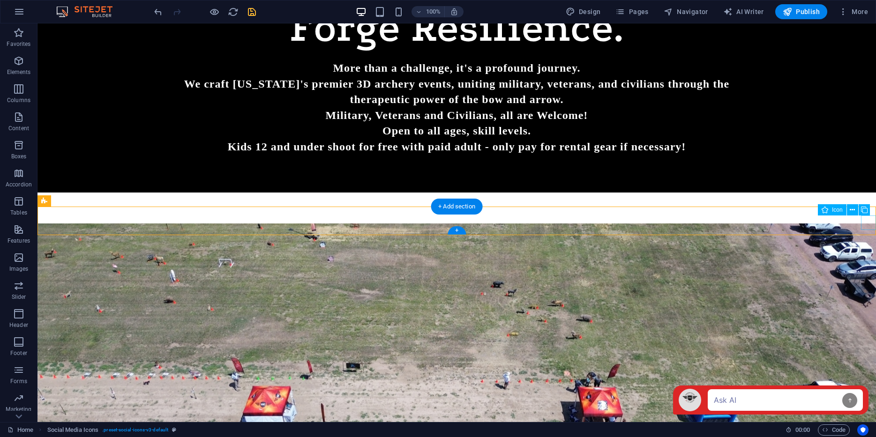
select select "xMidYMid"
select select "px"
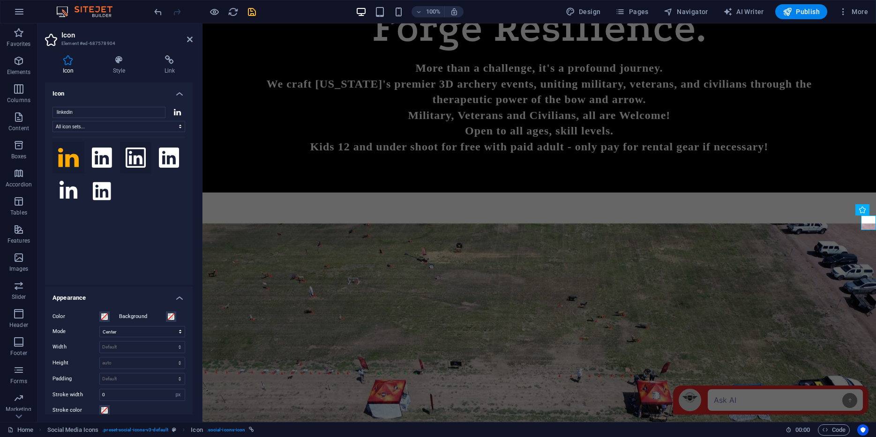
click at [135, 155] on icon at bounding box center [136, 158] width 21 height 21
click at [162, 159] on icon at bounding box center [169, 158] width 21 height 21
click at [66, 160] on icon at bounding box center [68, 157] width 21 height 19
click at [69, 193] on icon at bounding box center [69, 191] width 18 height 21
click at [98, 195] on icon at bounding box center [102, 191] width 18 height 18
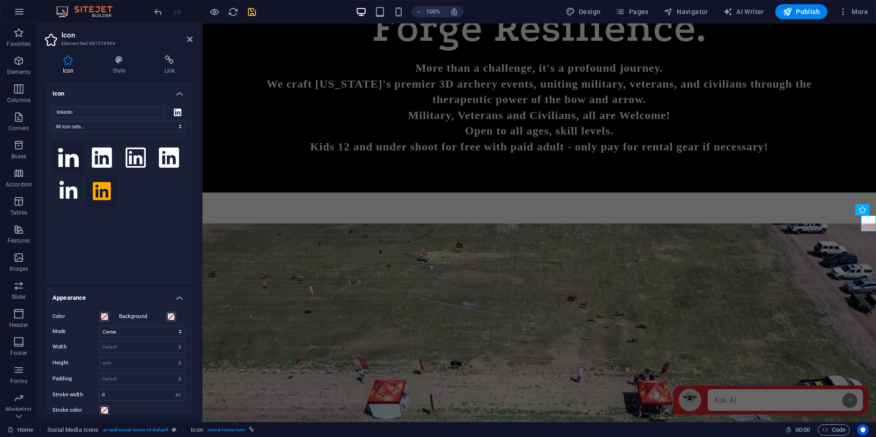
click at [72, 160] on icon at bounding box center [68, 157] width 21 height 19
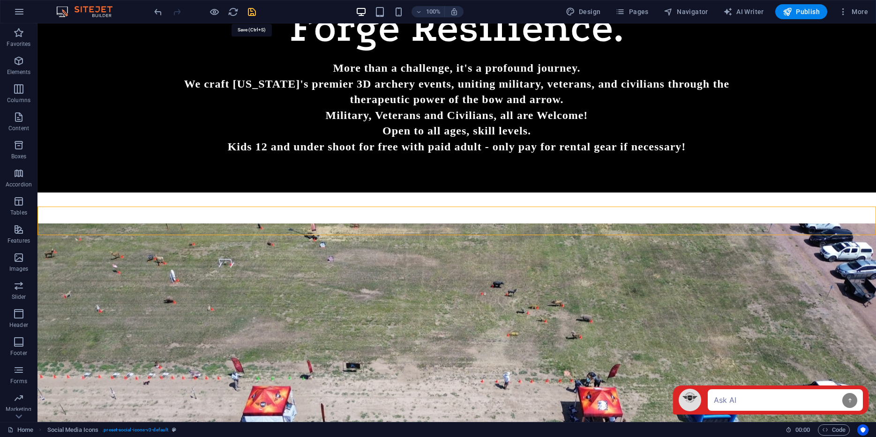
click at [253, 13] on icon "save" at bounding box center [252, 12] width 11 height 11
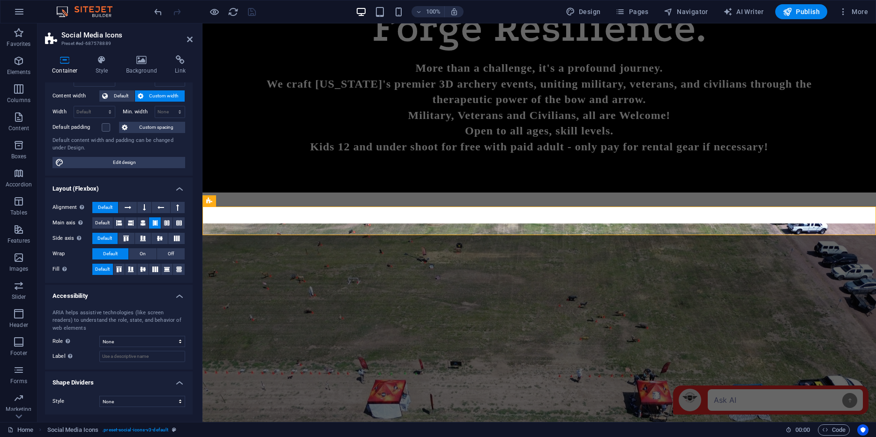
scroll to position [0, 0]
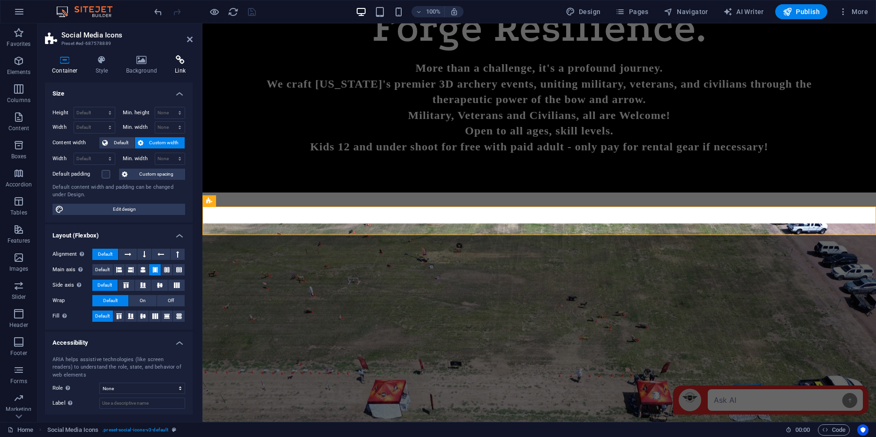
click at [177, 61] on icon at bounding box center [180, 59] width 25 height 9
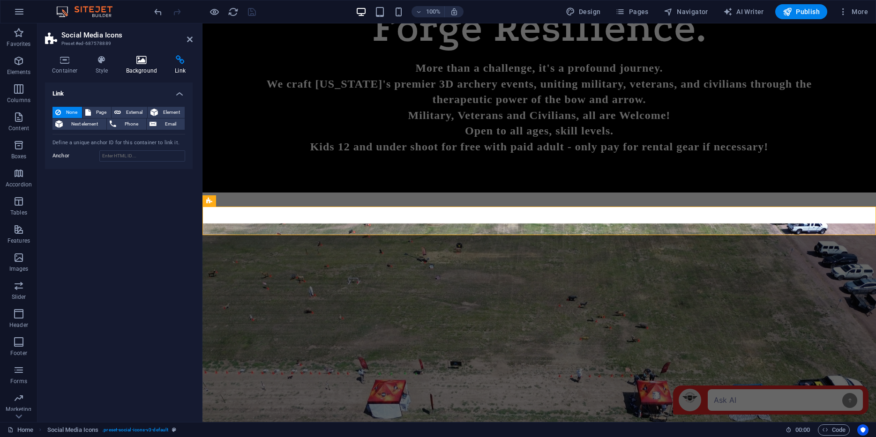
click at [133, 55] on icon at bounding box center [141, 59] width 45 height 9
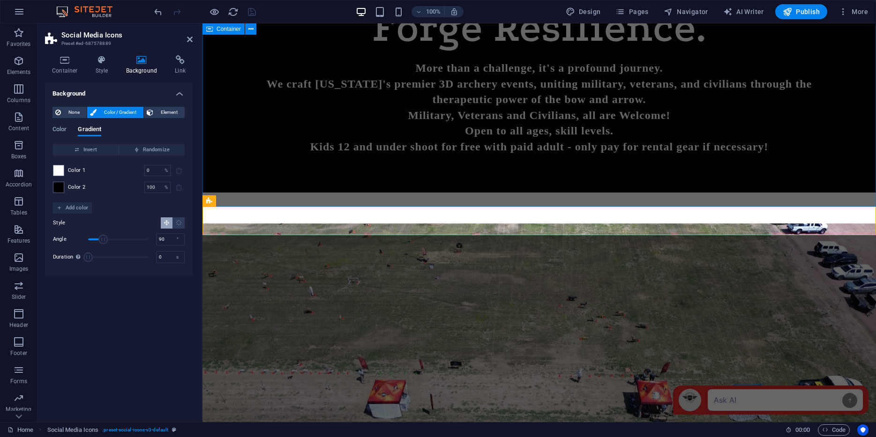
click at [307, 196] on div "UP NEXT [DATE] [GEOGRAPHIC_DATA] Register [DATE]" at bounding box center [540, 356] width 674 height 326
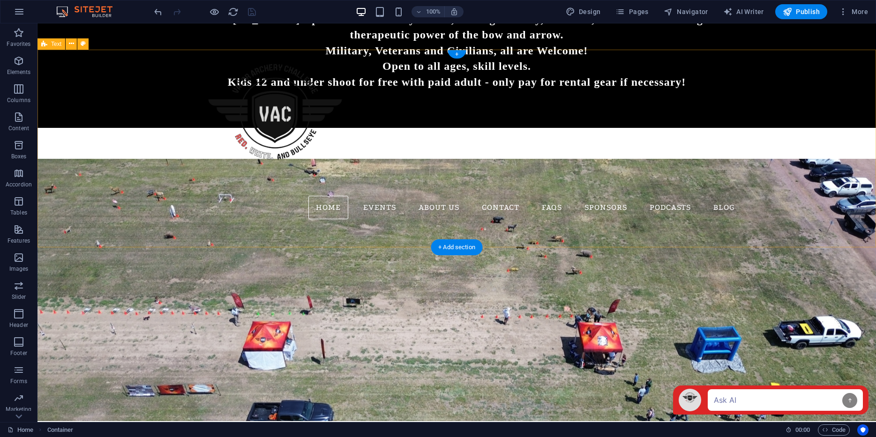
scroll to position [806, 0]
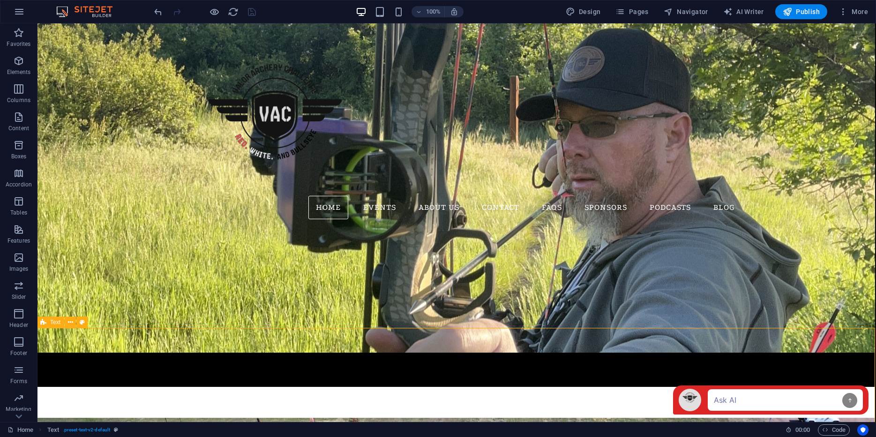
scroll to position [458, 1]
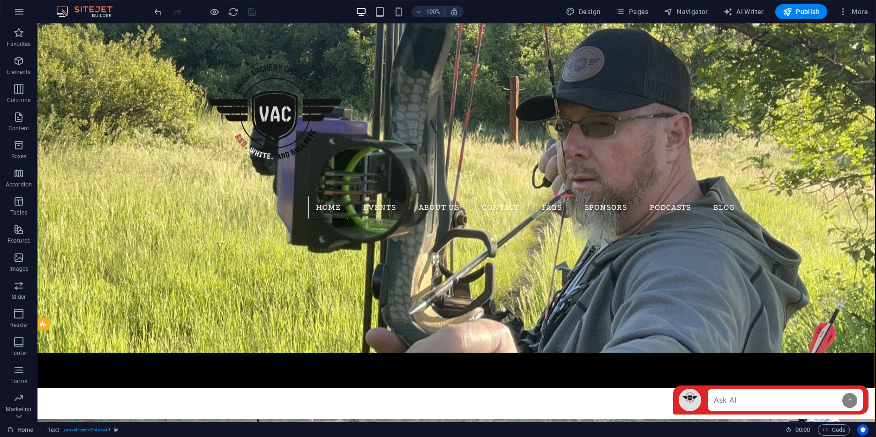
click at [19, 10] on icon "button" at bounding box center [19, 11] width 11 height 11
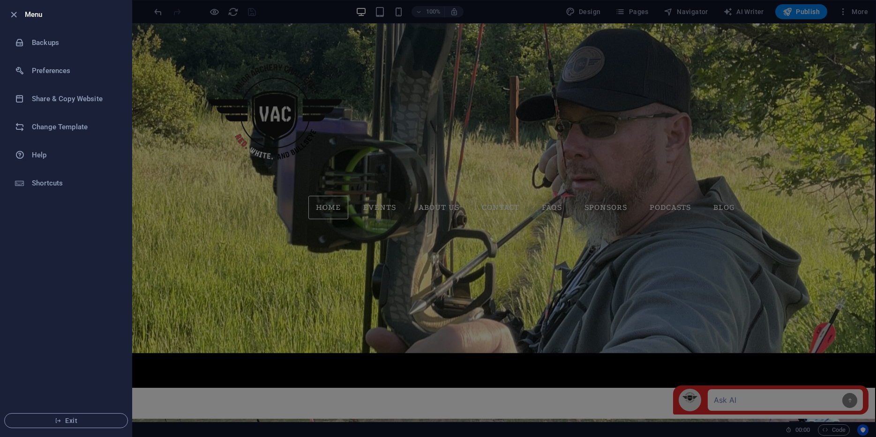
click at [19, 10] on span "button" at bounding box center [13, 14] width 11 height 11
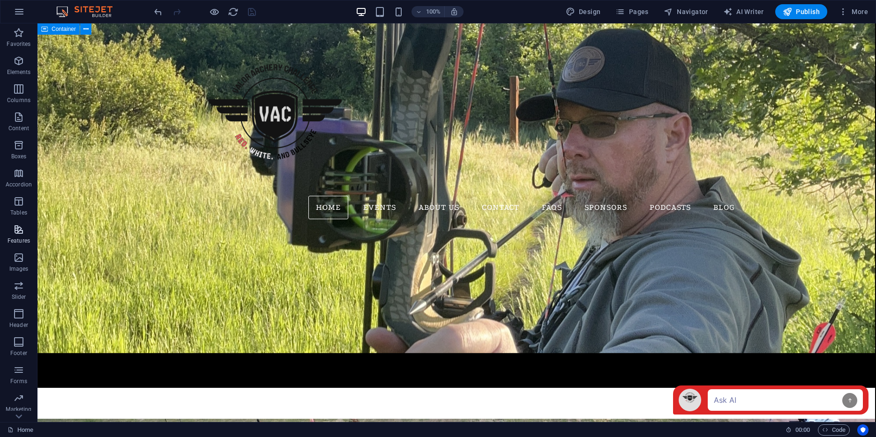
scroll to position [23, 0]
click at [20, 378] on icon "button" at bounding box center [18, 375] width 11 height 11
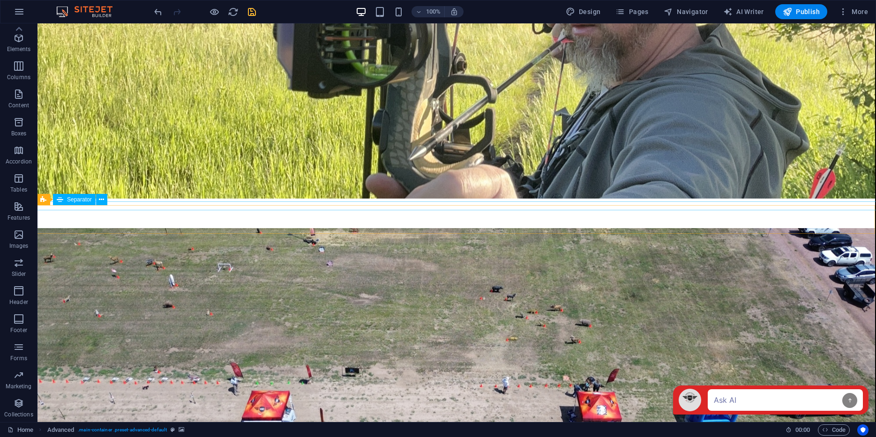
scroll to position [655, 1]
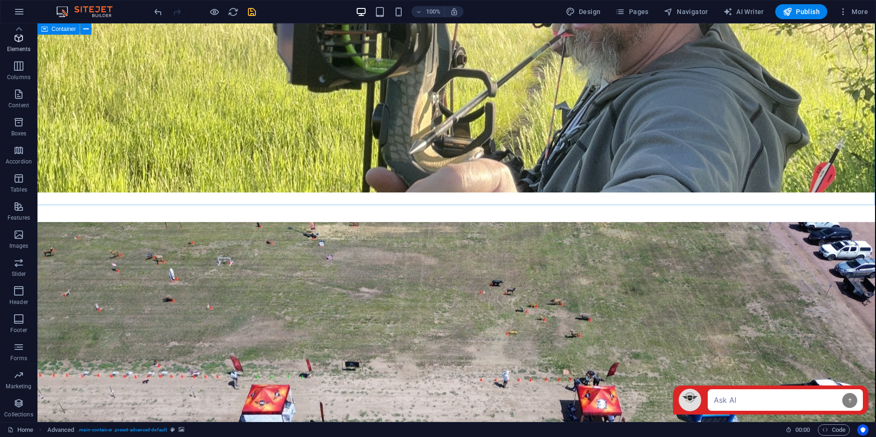
click at [21, 39] on icon "button" at bounding box center [18, 37] width 11 height 11
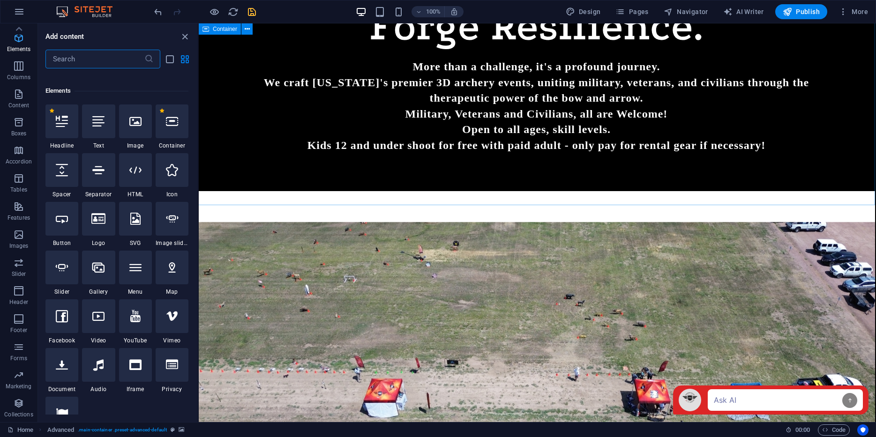
scroll to position [100, 0]
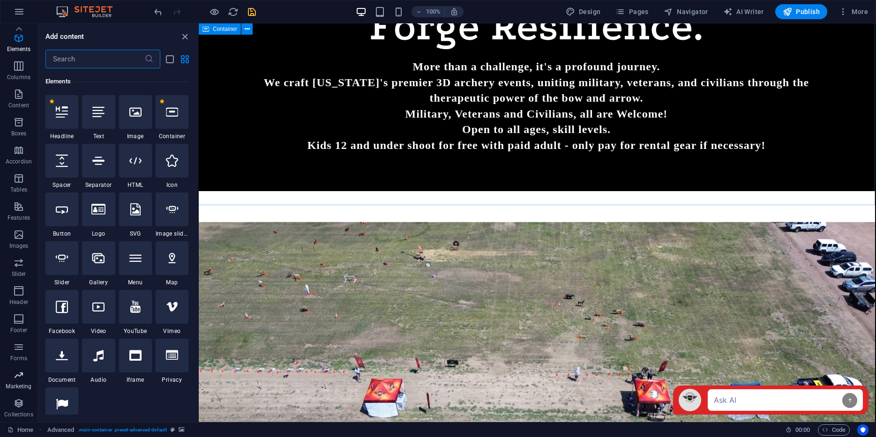
click at [17, 373] on icon "button" at bounding box center [18, 375] width 11 height 11
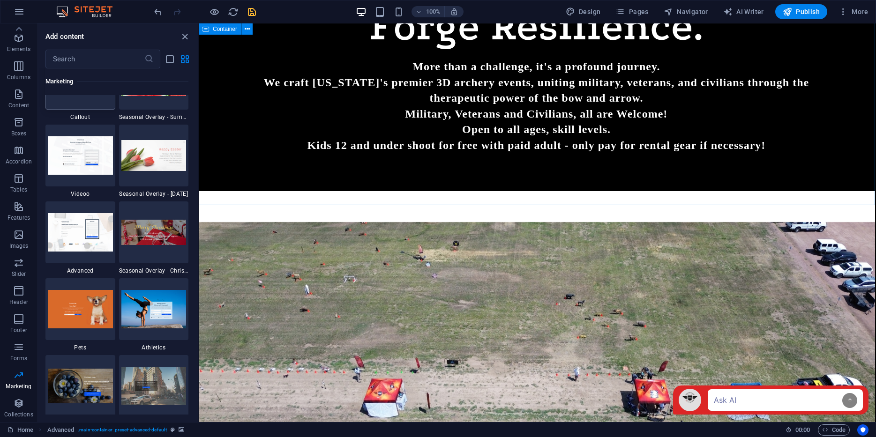
scroll to position [7845, 0]
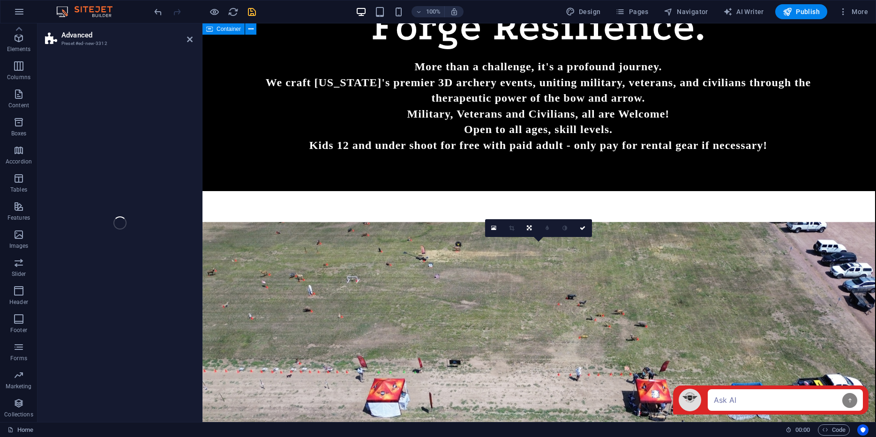
select select "%"
select select "rem"
select select "px"
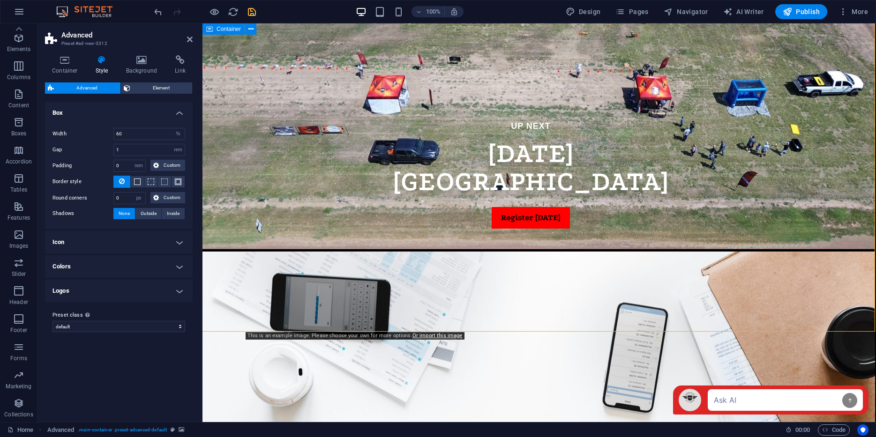
scroll to position [1027, 1]
drag, startPoint x: 68, startPoint y: 231, endPoint x: 820, endPoint y: 0, distance: 786.6
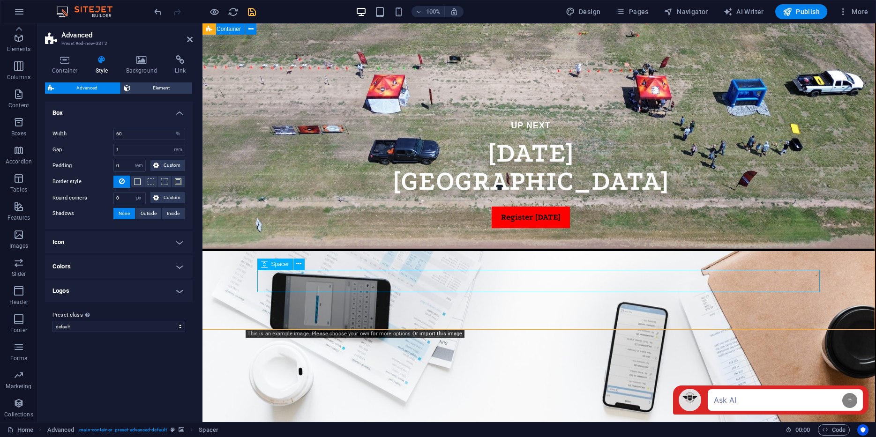
select select "rem"
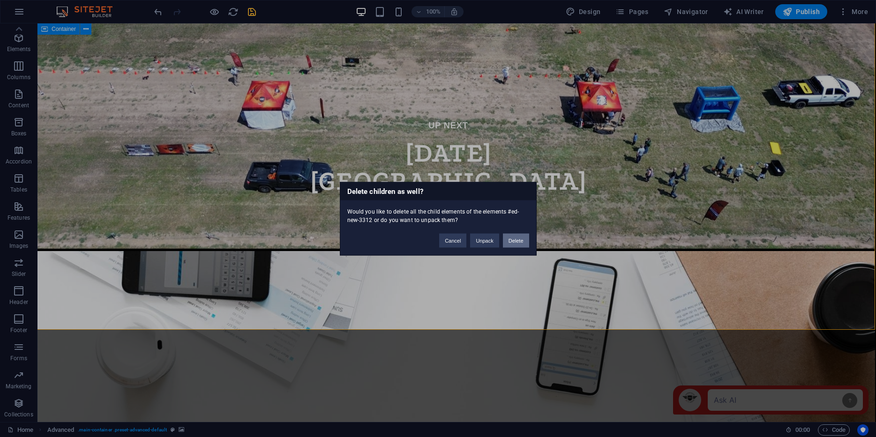
click at [520, 242] on button "Delete" at bounding box center [516, 241] width 26 height 14
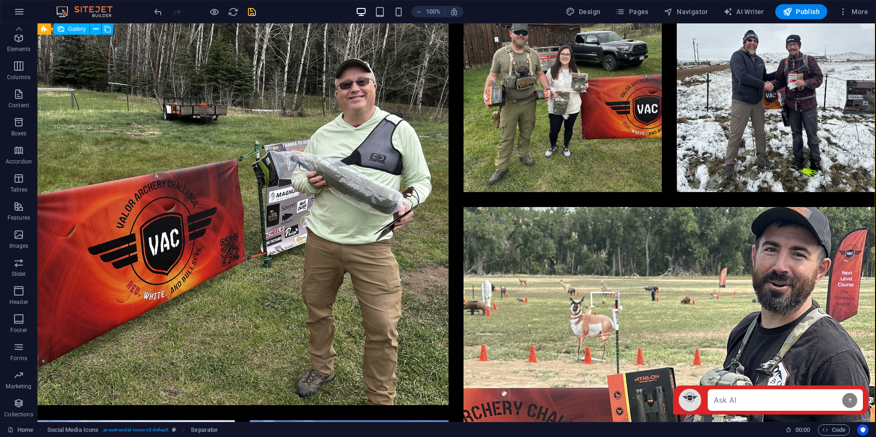
scroll to position [3071, 1]
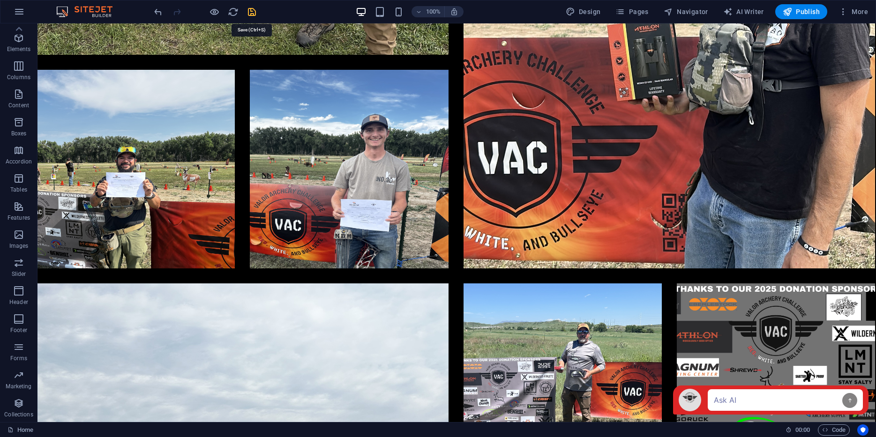
click at [251, 10] on icon "save" at bounding box center [252, 12] width 11 height 11
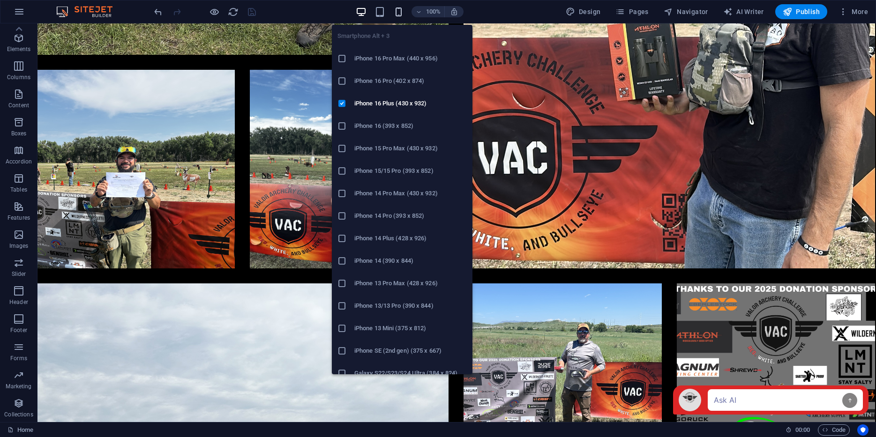
click at [402, 15] on icon "button" at bounding box center [398, 12] width 11 height 11
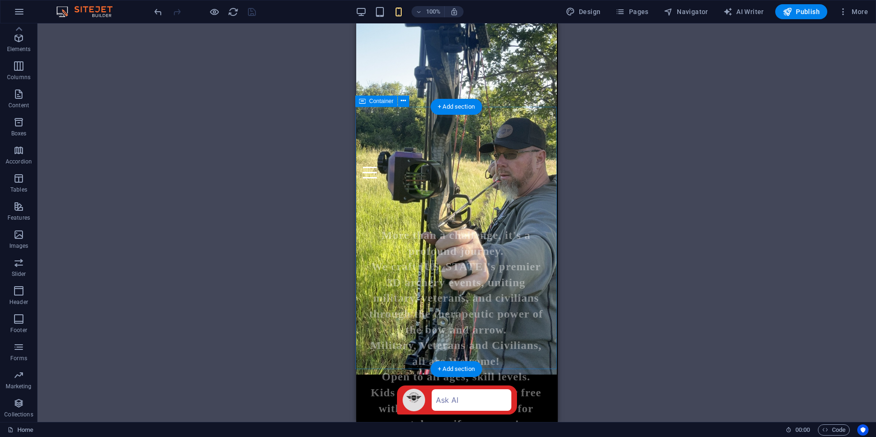
scroll to position [467, 1]
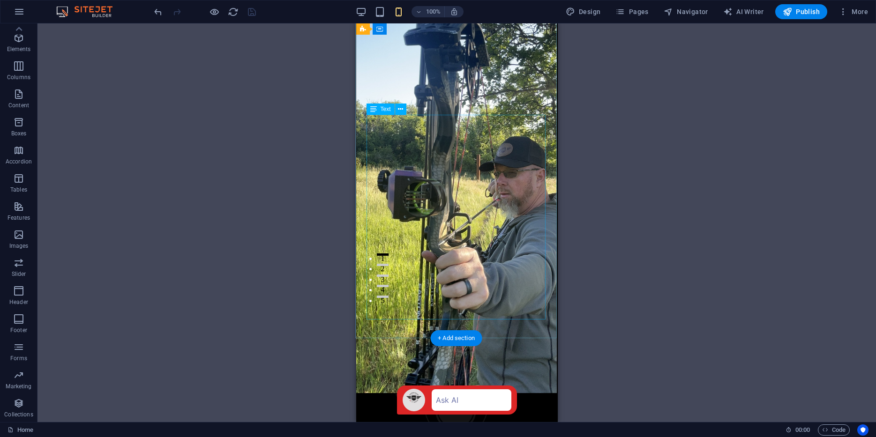
scroll to position [0, 1]
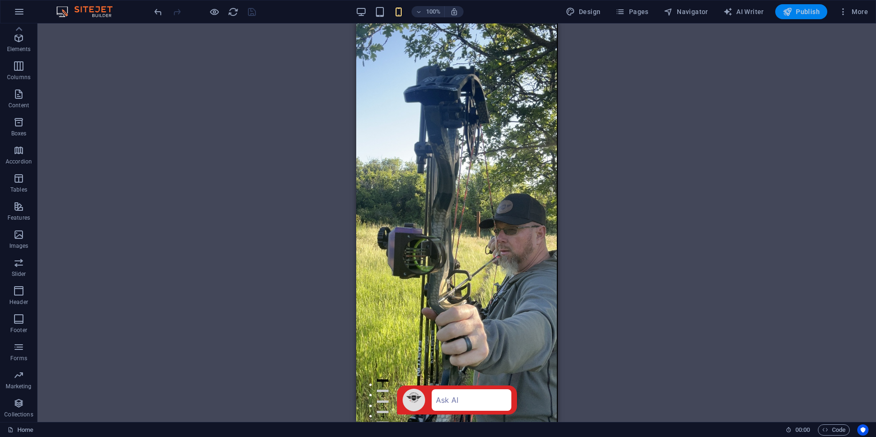
click at [787, 13] on icon "button" at bounding box center [787, 11] width 9 height 9
